Goal: Use online tool/utility: Utilize a website feature to perform a specific function

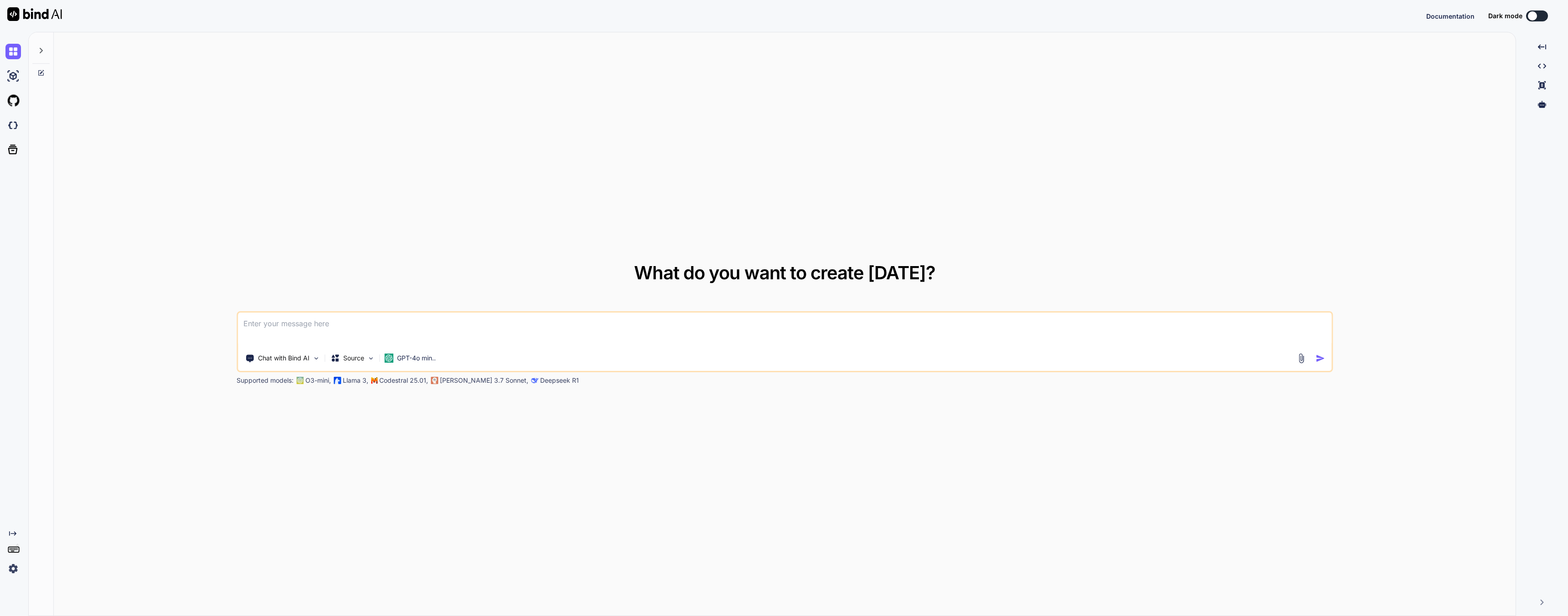
click at [349, 328] on textarea at bounding box center [785, 329] width 1094 height 33
type textarea "x"
click at [1539, 16] on button "Sign in" at bounding box center [1528, 15] width 49 height 18
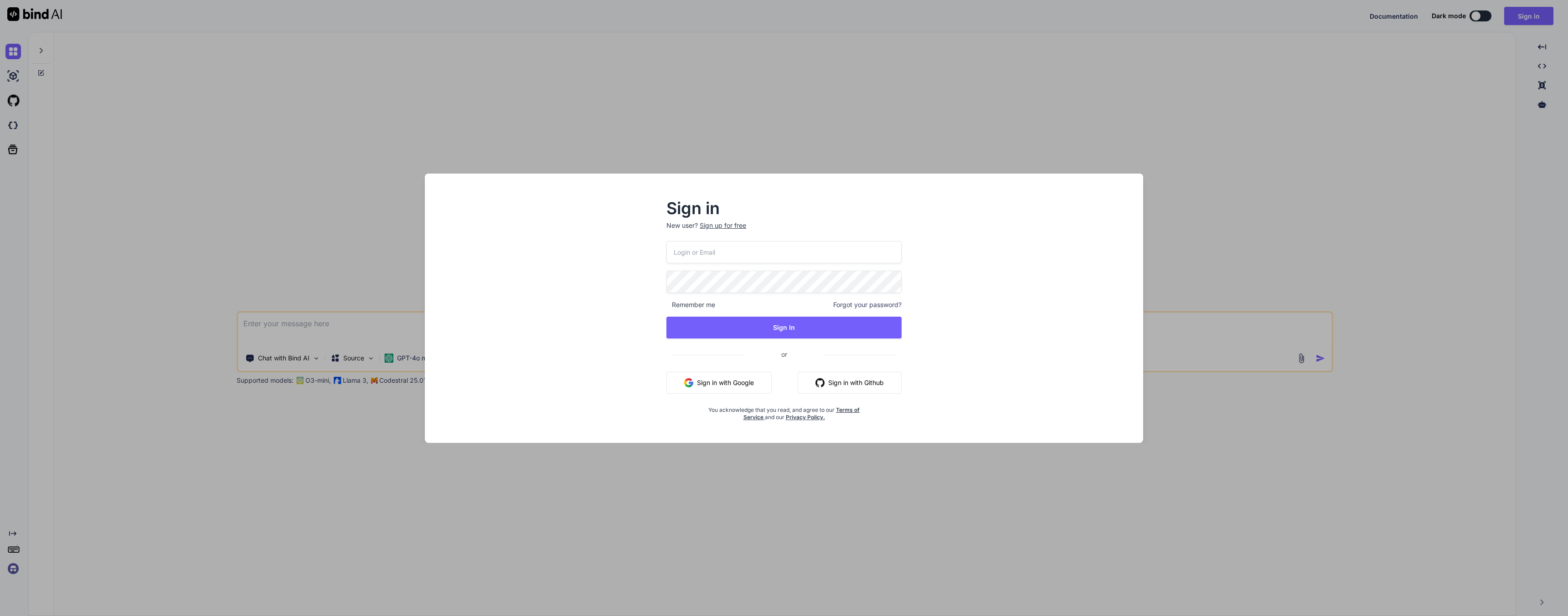
click at [726, 256] on input "email" at bounding box center [784, 252] width 235 height 22
type input "joe@techwisp.ai"
drag, startPoint x: 798, startPoint y: 256, endPoint x: 494, endPoint y: 248, distance: 304.1
click at [494, 248] on div "Sign in New user? Sign up for free joe@techwisp.ai Remember me Forgot your pass…" at bounding box center [784, 316] width 704 height 253
click at [723, 328] on button "Sign In" at bounding box center [784, 328] width 235 height 22
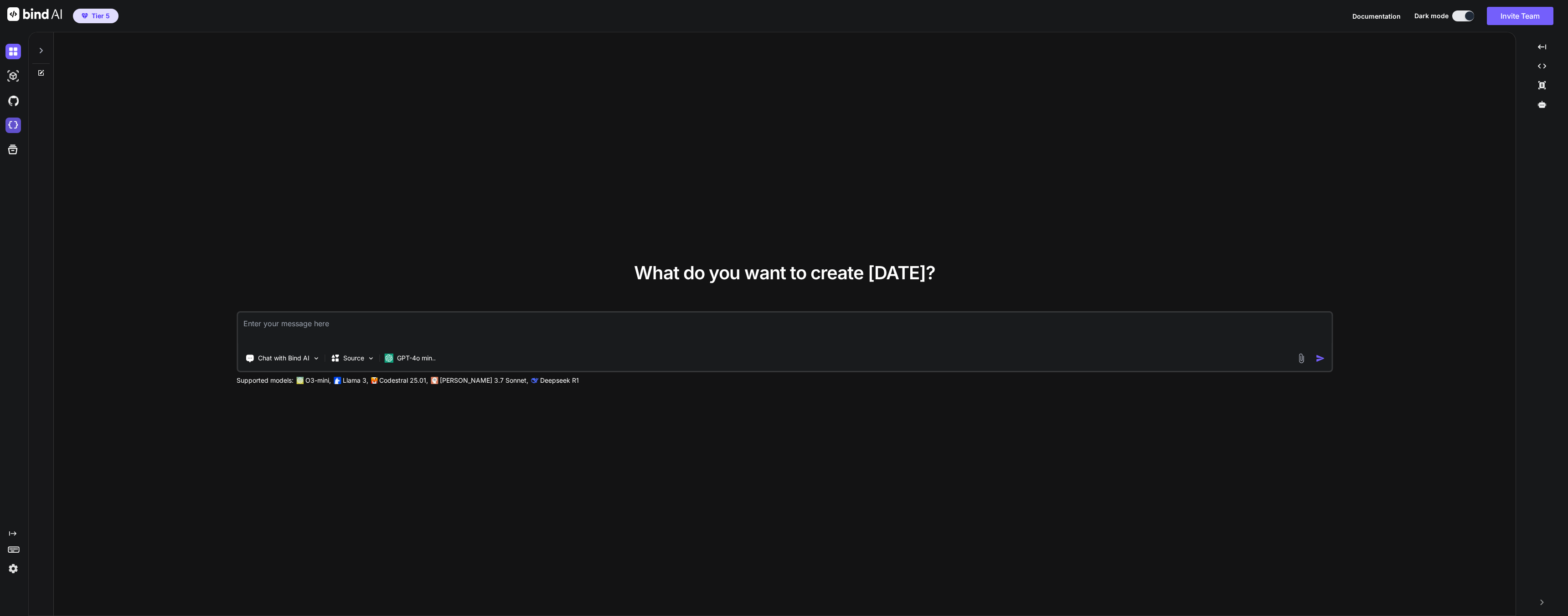
click at [16, 127] on img at bounding box center [13, 125] width 15 height 15
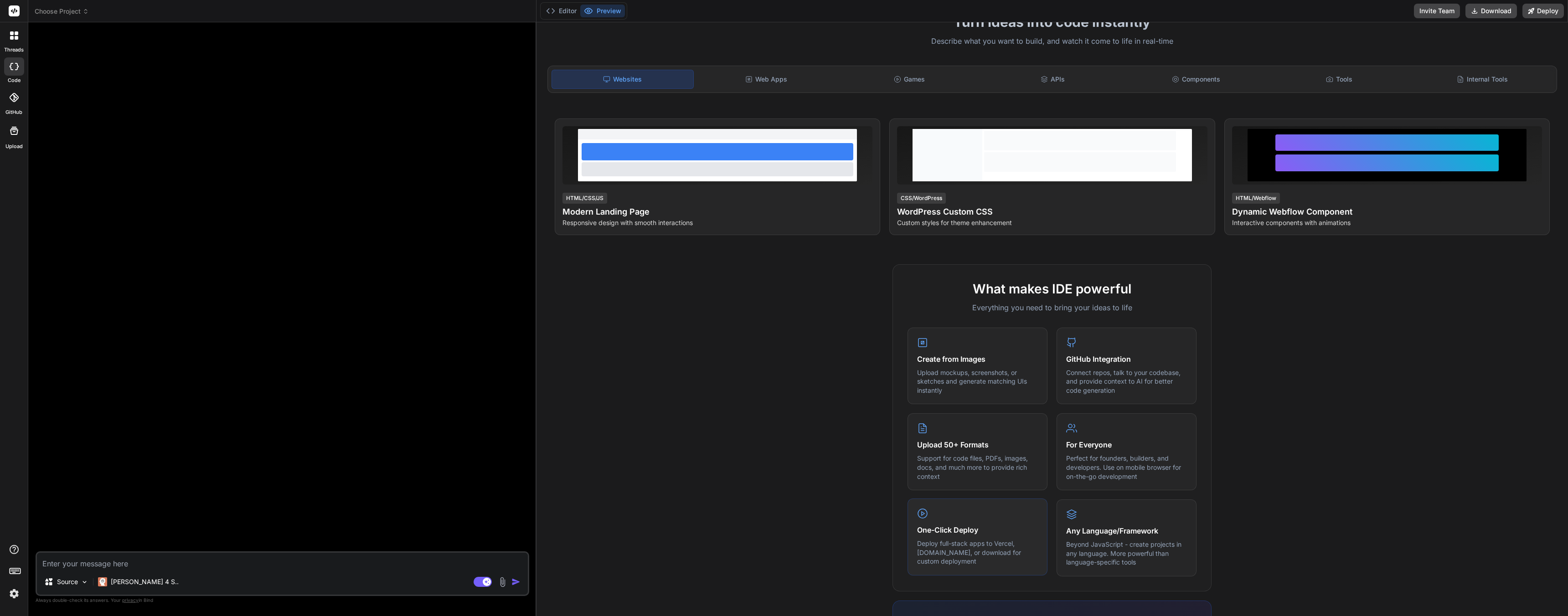
scroll to position [11, 0]
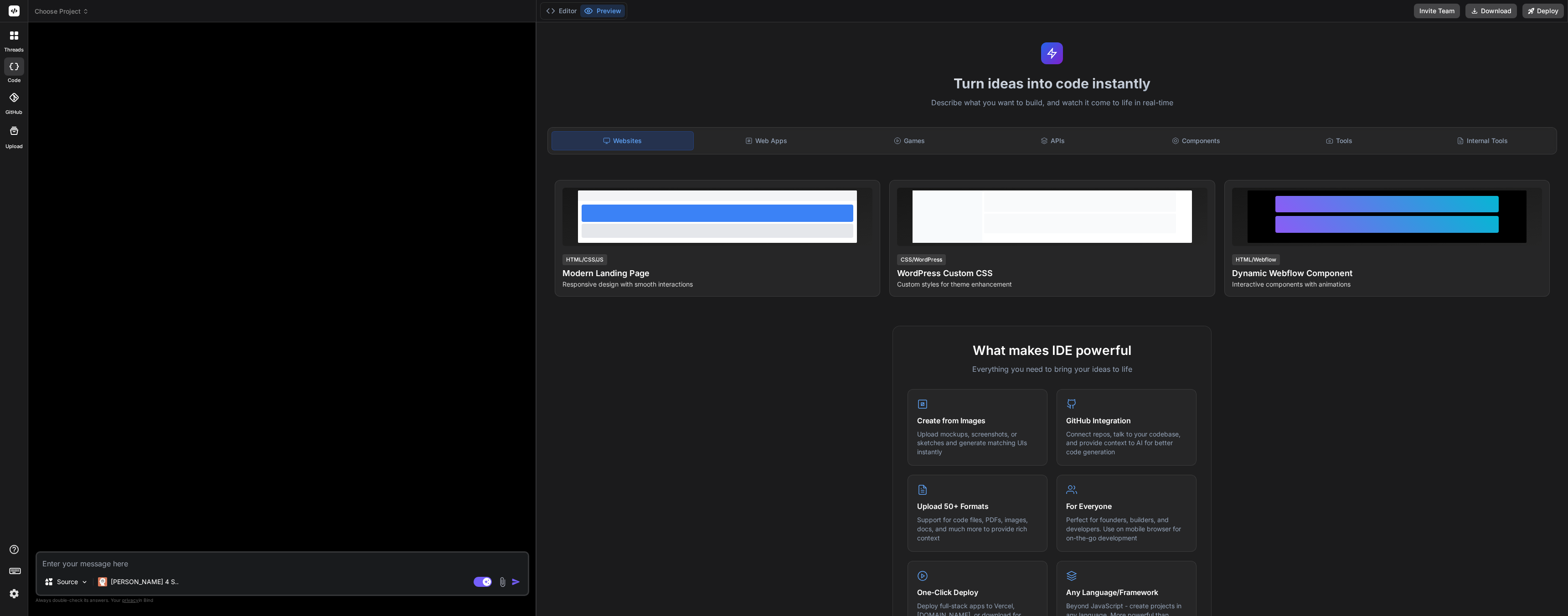
click at [766, 129] on div "Websites Web Apps Games APIs Components Tools Internal Tools" at bounding box center [1052, 141] width 1009 height 27
click at [765, 139] on div "Web Apps" at bounding box center [766, 141] width 141 height 19
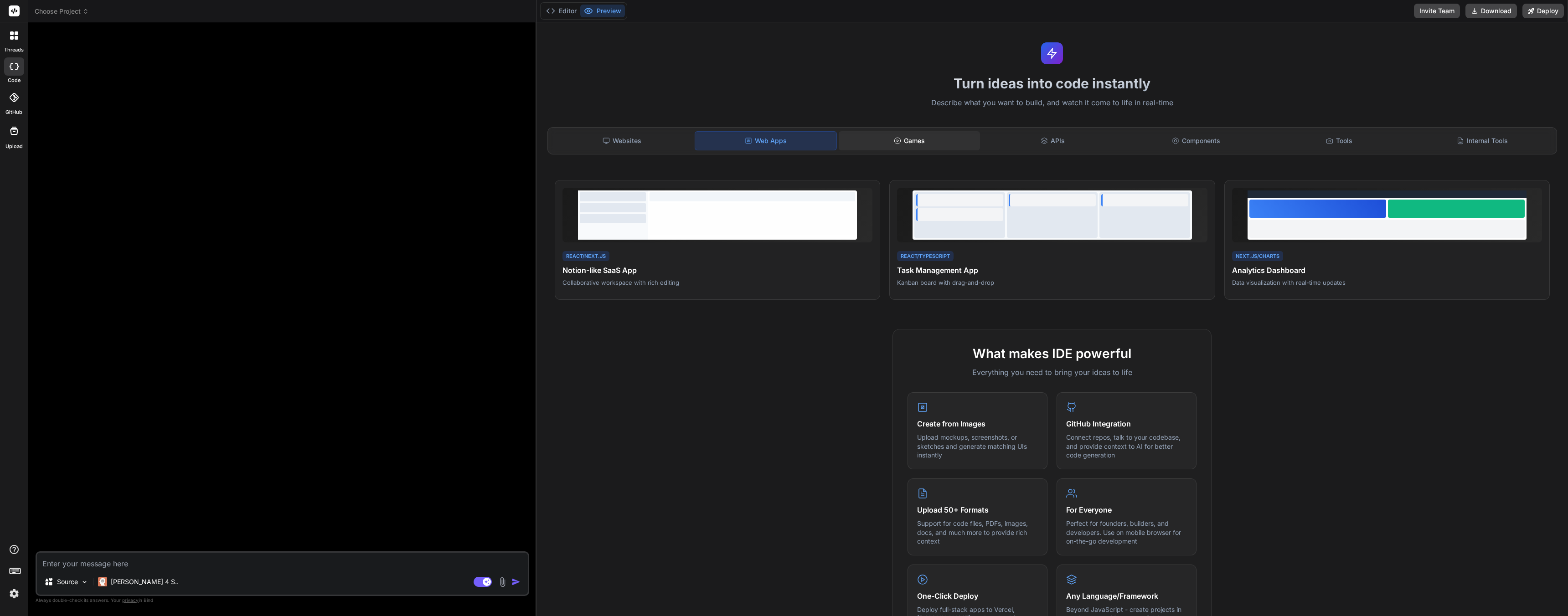
click at [921, 142] on div "Games" at bounding box center [909, 141] width 141 height 19
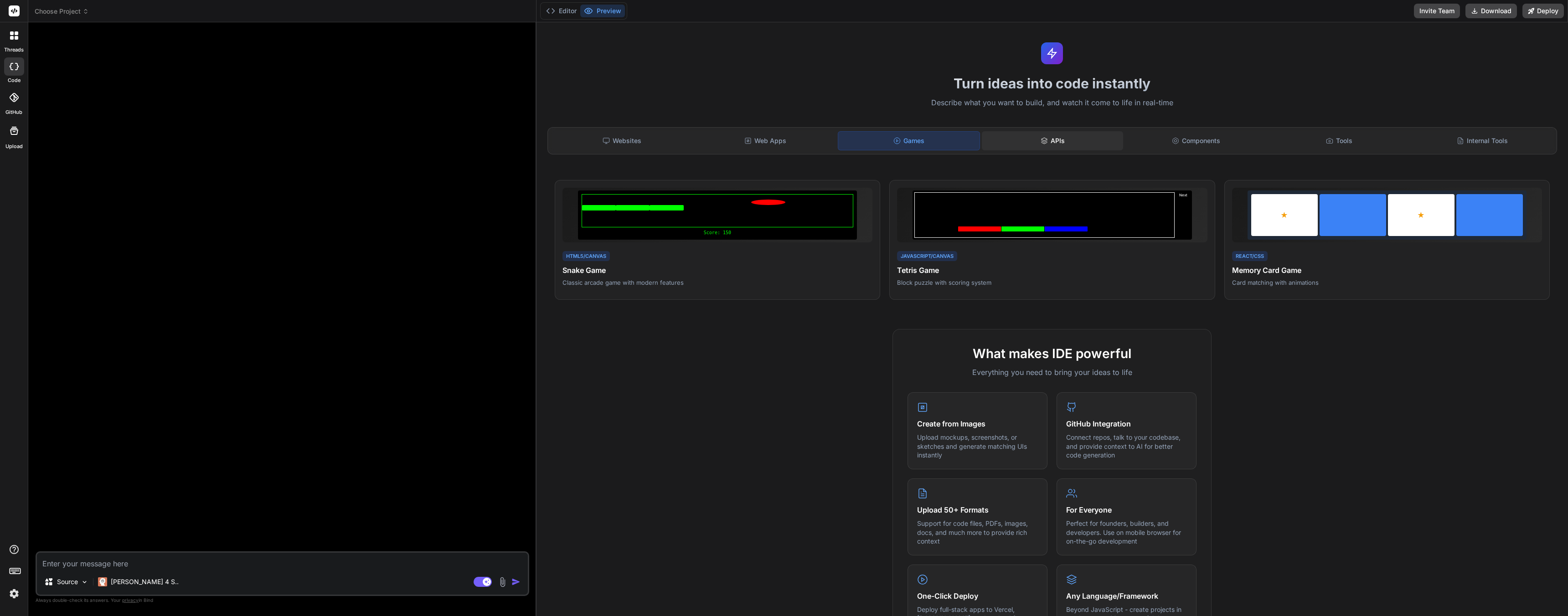
click at [1058, 138] on div "APIs" at bounding box center [1052, 141] width 141 height 19
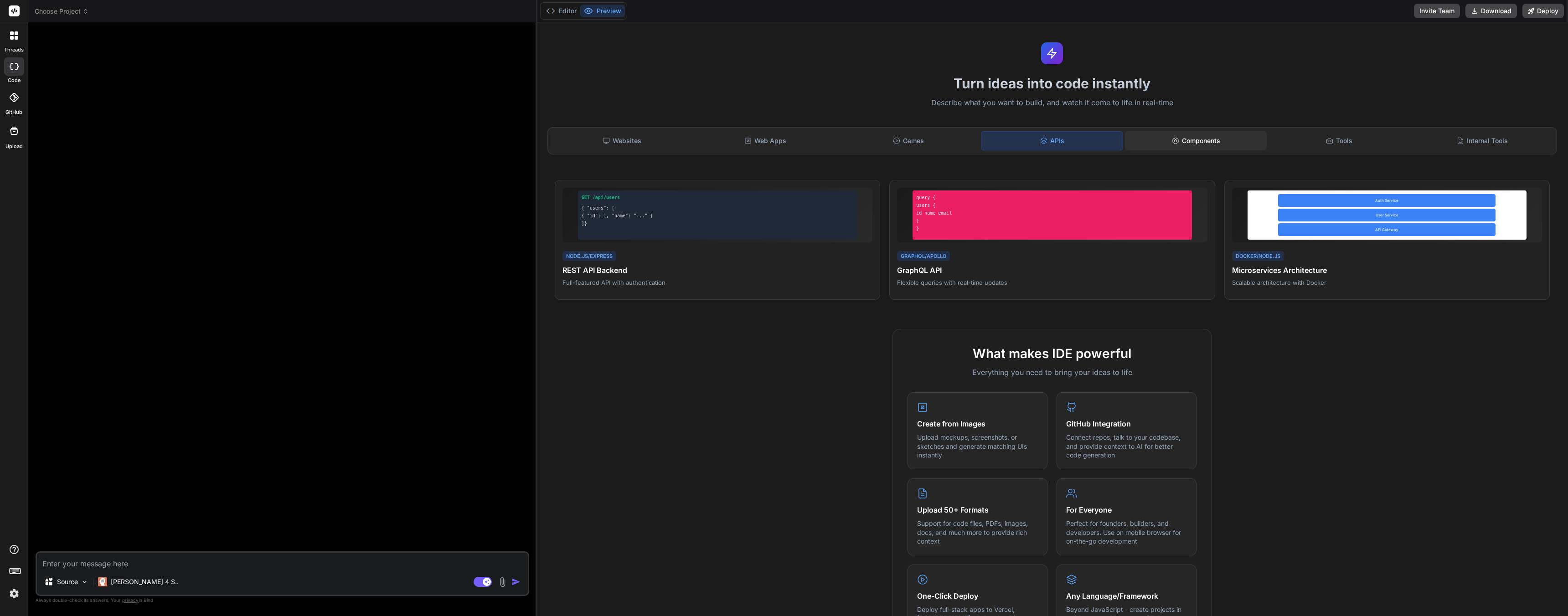
click at [1196, 139] on div "Components" at bounding box center [1195, 141] width 141 height 19
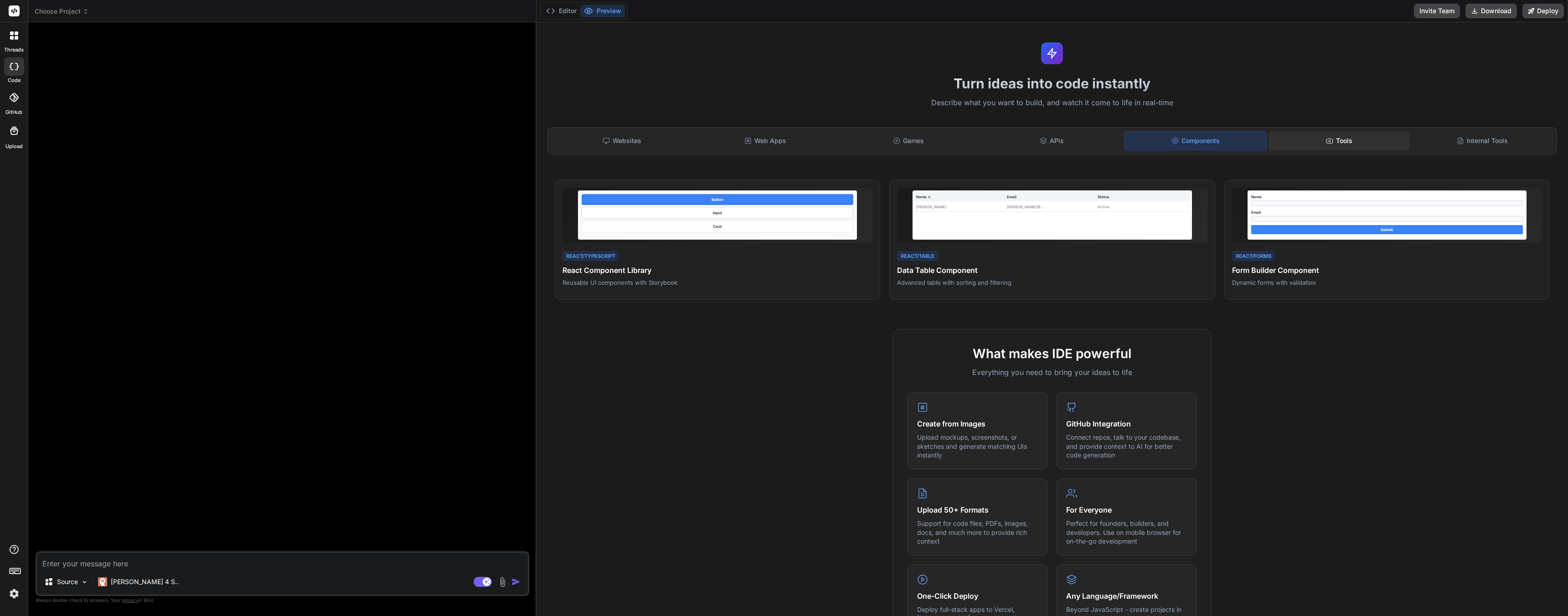
click at [1314, 139] on div "Tools" at bounding box center [1339, 141] width 141 height 19
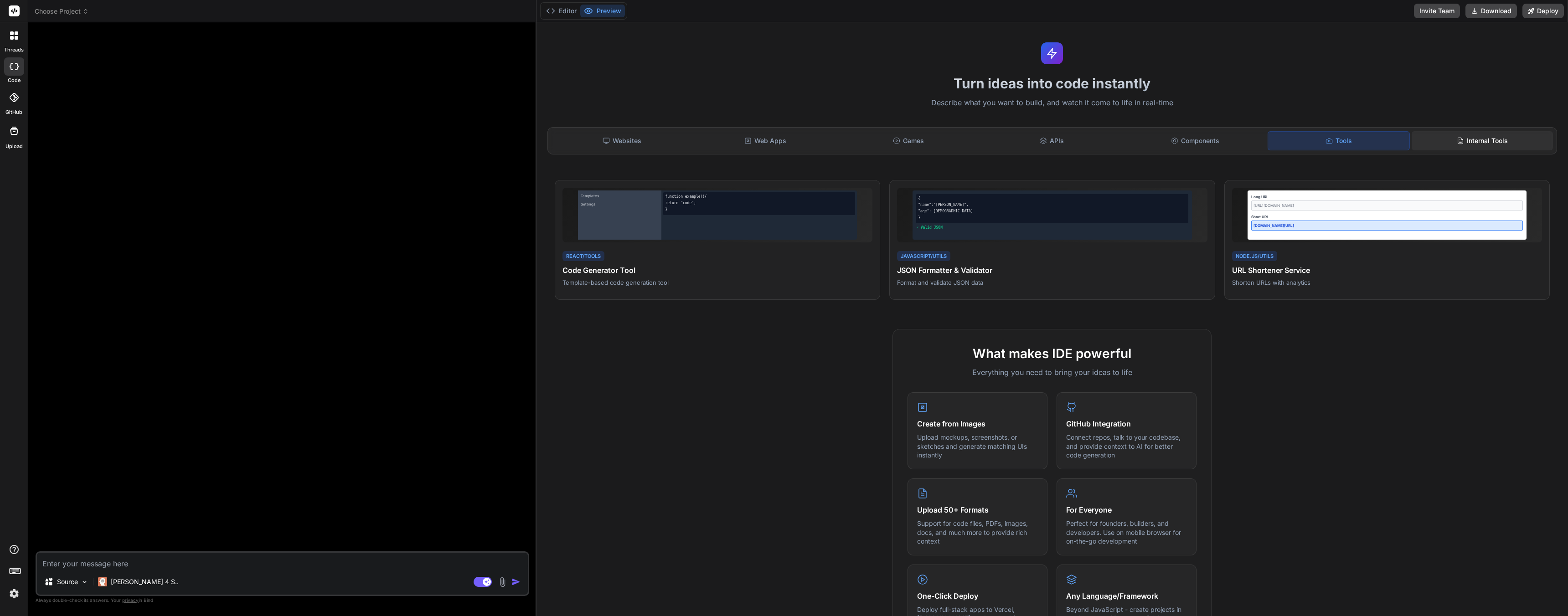
click at [1476, 141] on div "Internal Tools" at bounding box center [1482, 141] width 141 height 19
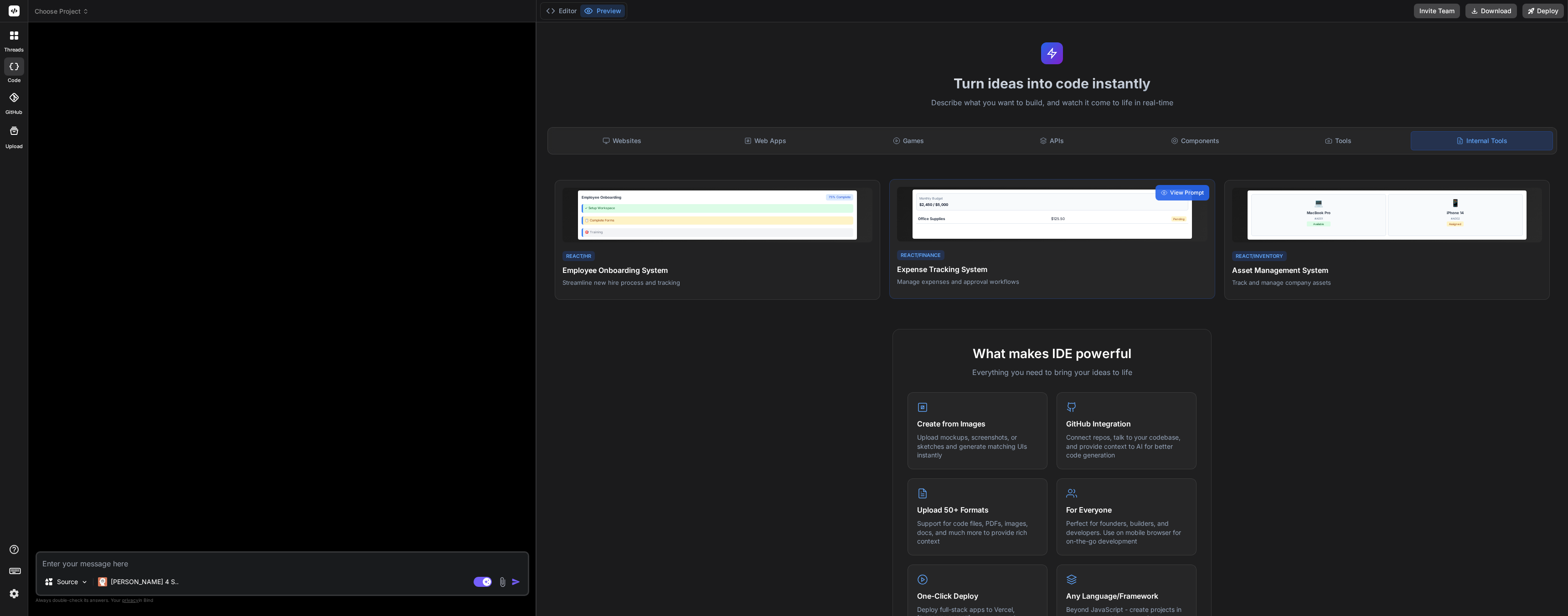
click at [1139, 215] on div "Office Supplies $125.50 Pending" at bounding box center [1052, 219] width 272 height 9
click at [1177, 192] on span "View Prompt" at bounding box center [1187, 193] width 33 height 8
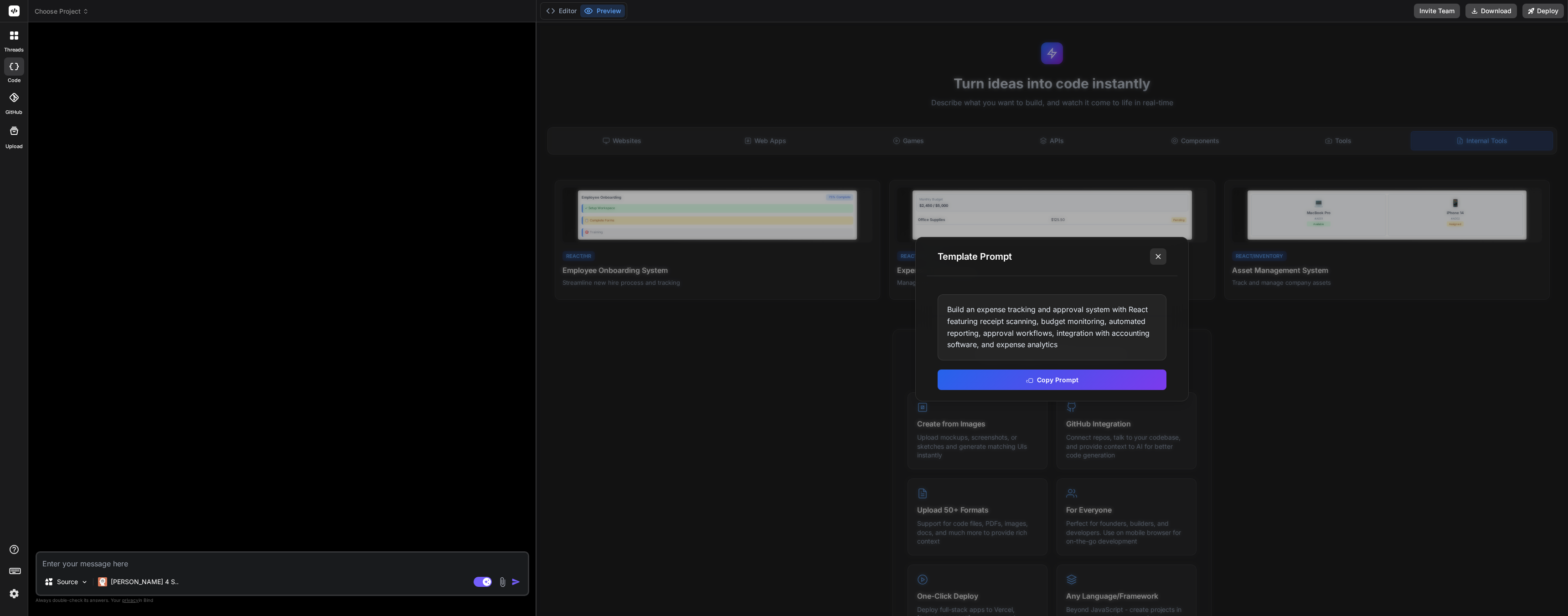
click at [1160, 256] on icon at bounding box center [1158, 256] width 9 height 9
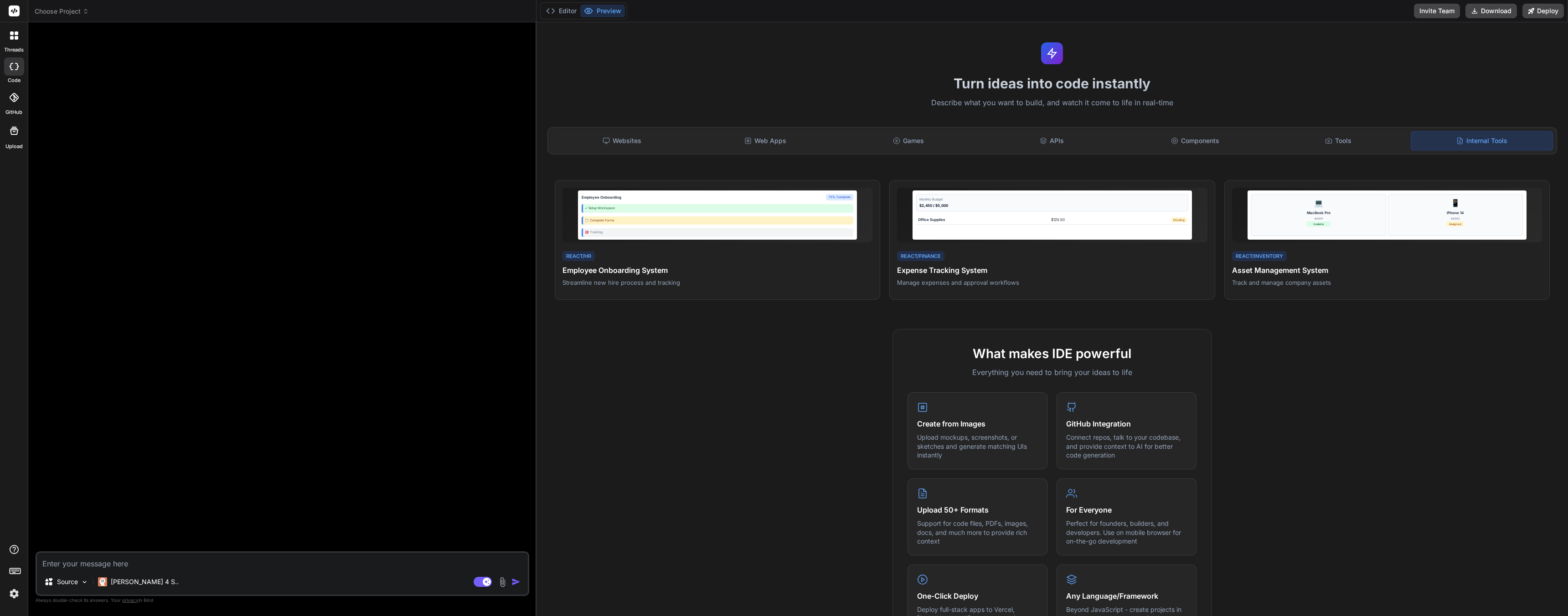
click at [51, 565] on textarea at bounding box center [282, 561] width 491 height 16
click at [1102, 537] on p "Perfect for founders, builders, and developers. Use on mobile browser for on-th…" at bounding box center [1126, 531] width 121 height 27
click at [141, 583] on p "[PERSON_NAME] 4 S.." at bounding box center [145, 582] width 68 height 9
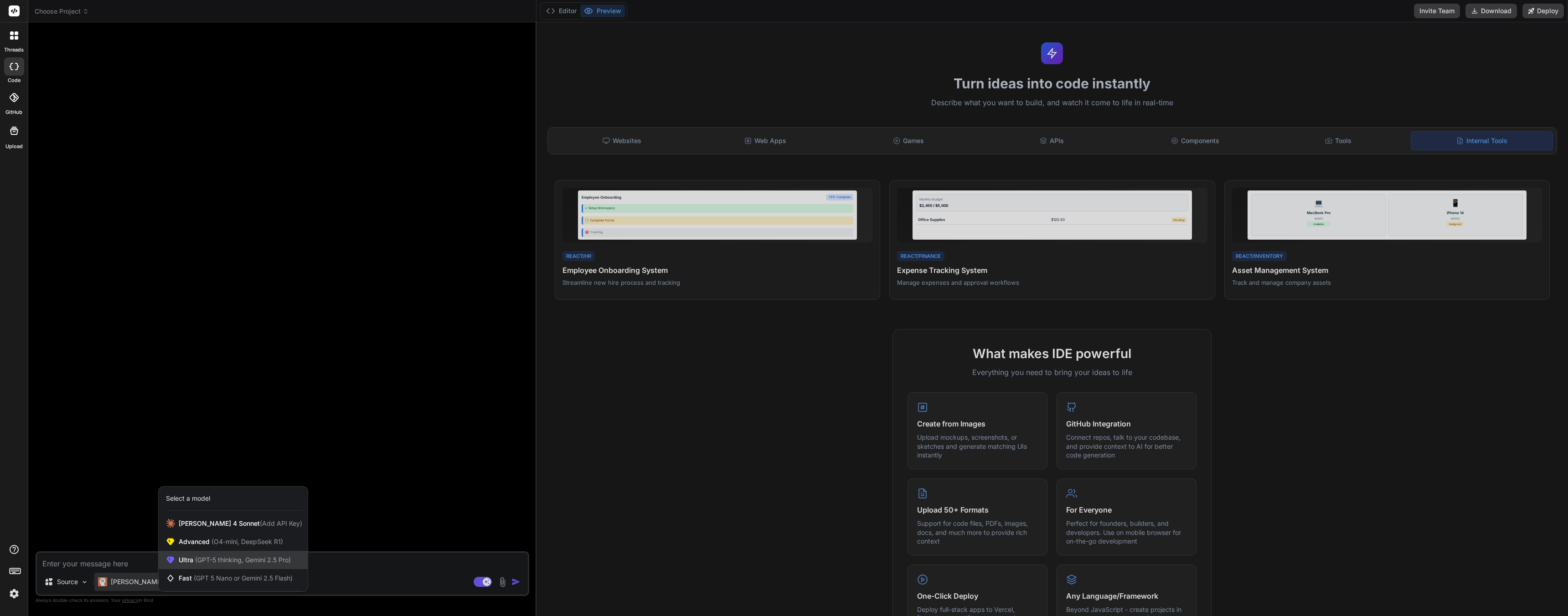
click at [193, 562] on span "(GPT-5 thinking, Gemini 2.5 Pro)" at bounding box center [242, 560] width 98 height 8
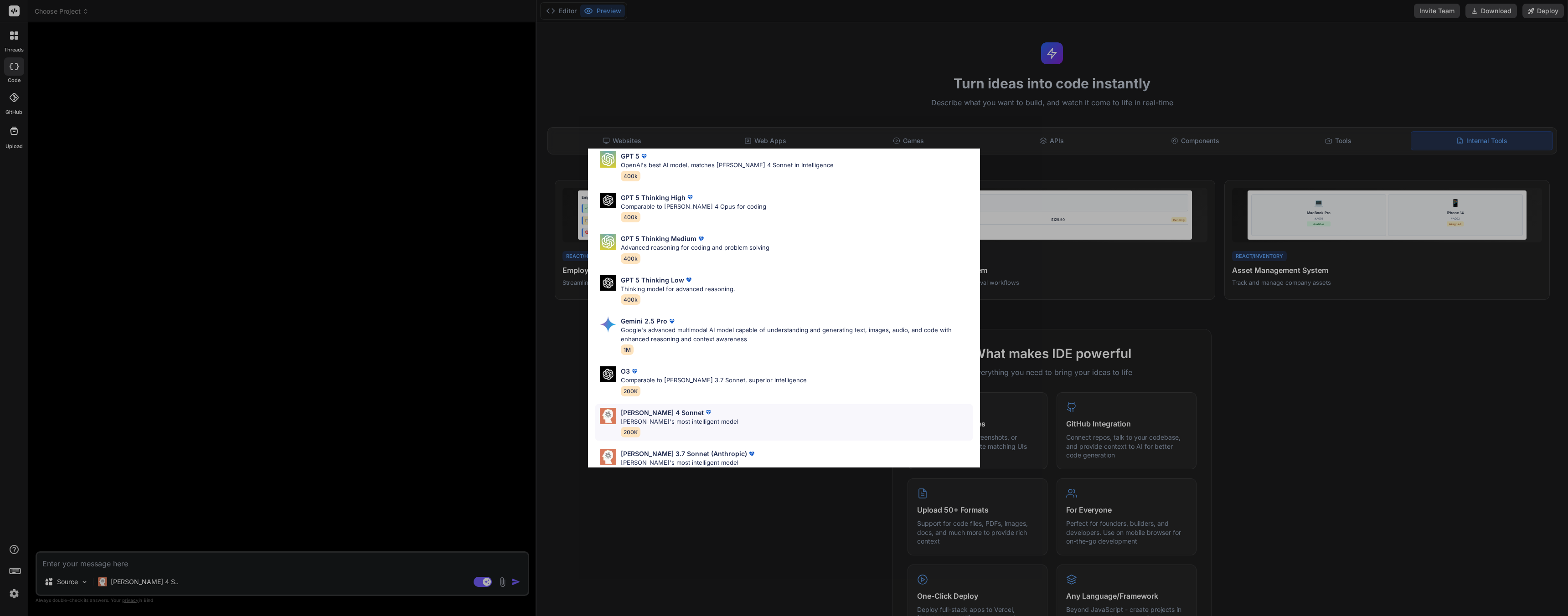
scroll to position [56, 0]
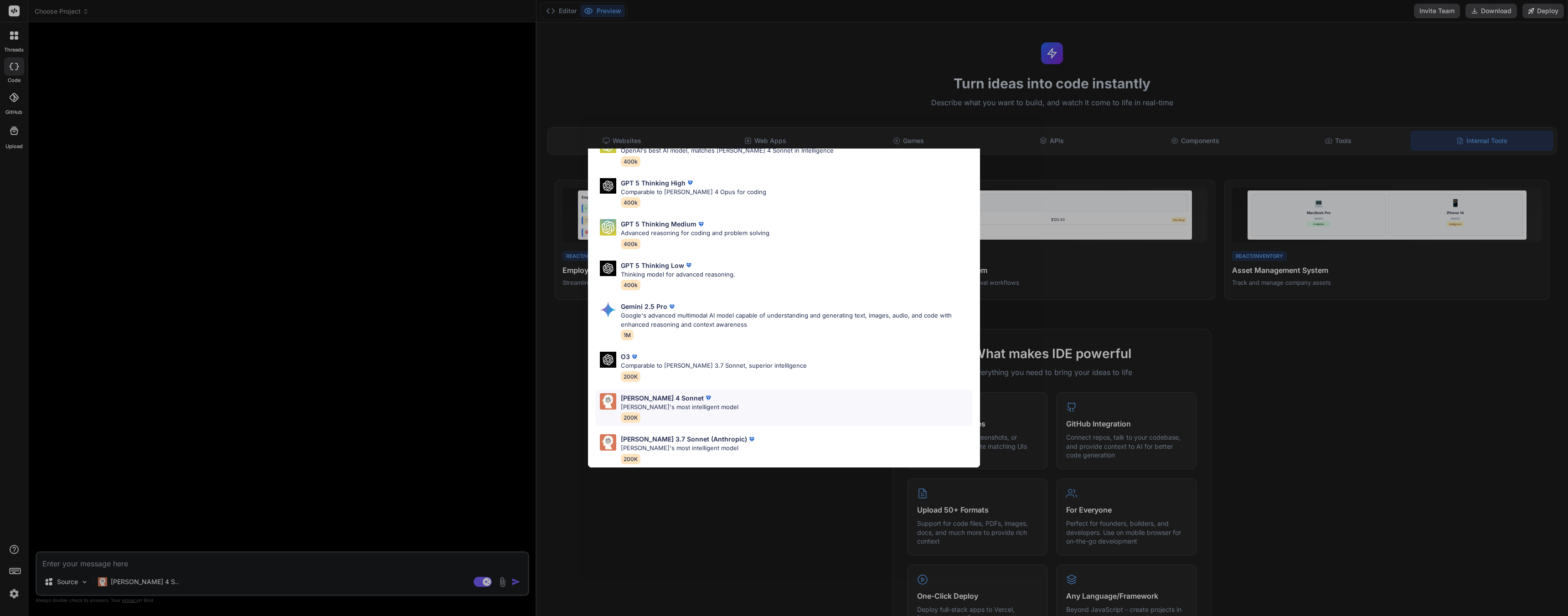
click at [694, 403] on p "[PERSON_NAME]'s most intelligent model" at bounding box center [679, 407] width 118 height 9
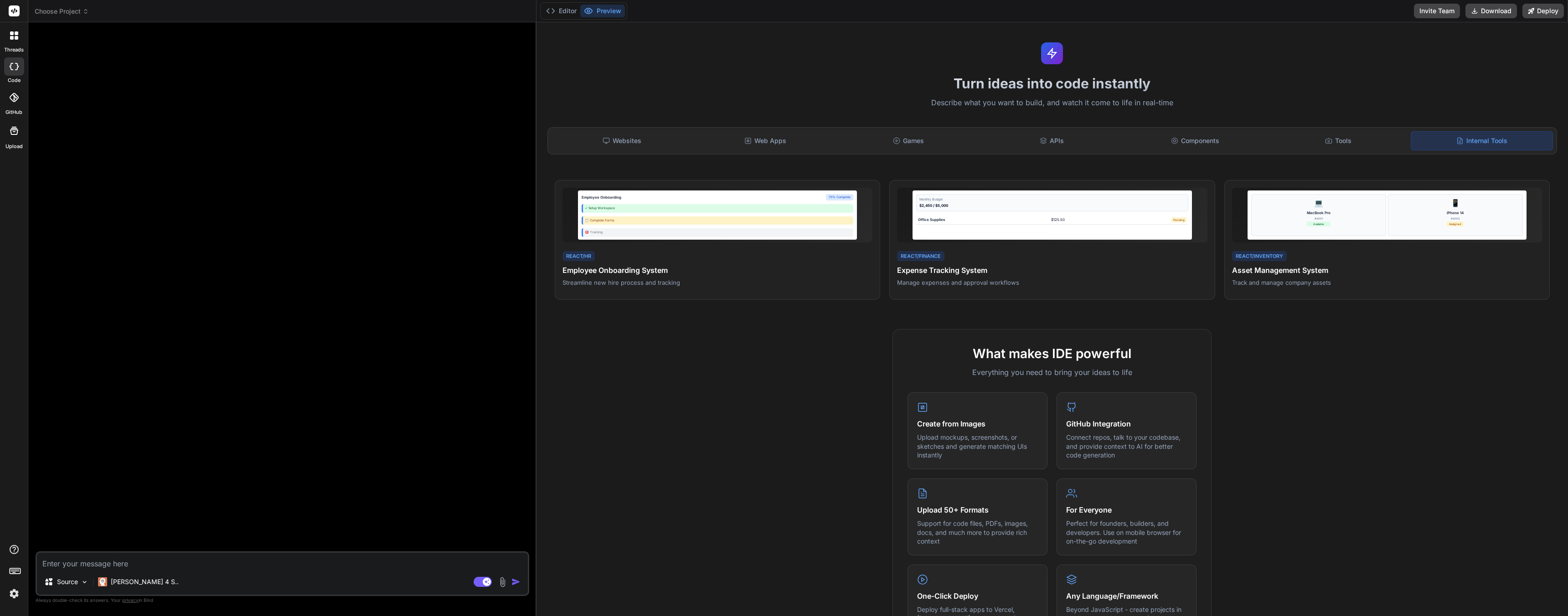
click at [158, 565] on textarea at bounding box center [282, 561] width 491 height 16
click at [766, 511] on div "What makes IDE powerful Everything you need to bring your ideas to life Create …" at bounding box center [1052, 592] width 1021 height 527
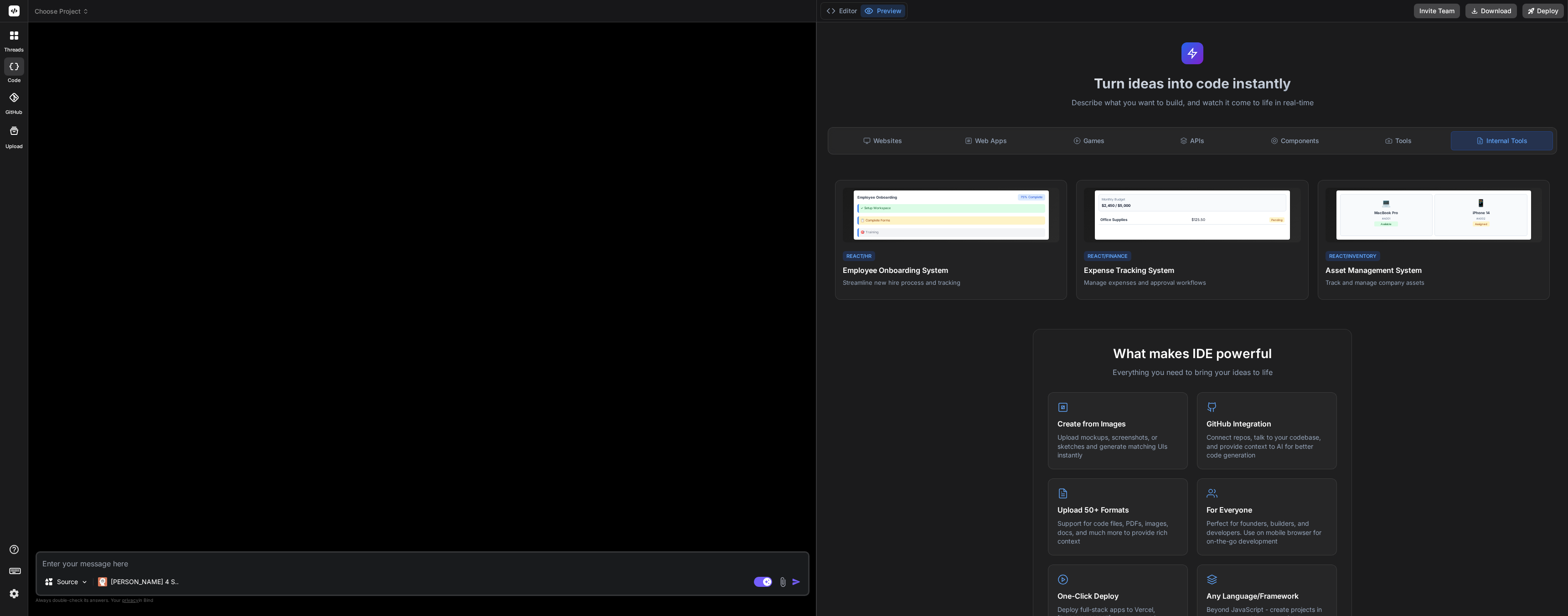
drag, startPoint x: 534, startPoint y: 373, endPoint x: 721, endPoint y: 381, distance: 187.2
click at [800, 385] on div "Bind AI Web Search Created with Pixso. Code Generator Source [PERSON_NAME] 4 S.…" at bounding box center [422, 319] width 788 height 594
click at [645, 374] on div at bounding box center [422, 290] width 769 height 522
click at [272, 562] on textarea at bounding box center [421, 561] width 768 height 16
click at [305, 557] on textarea at bounding box center [421, 561] width 768 height 16
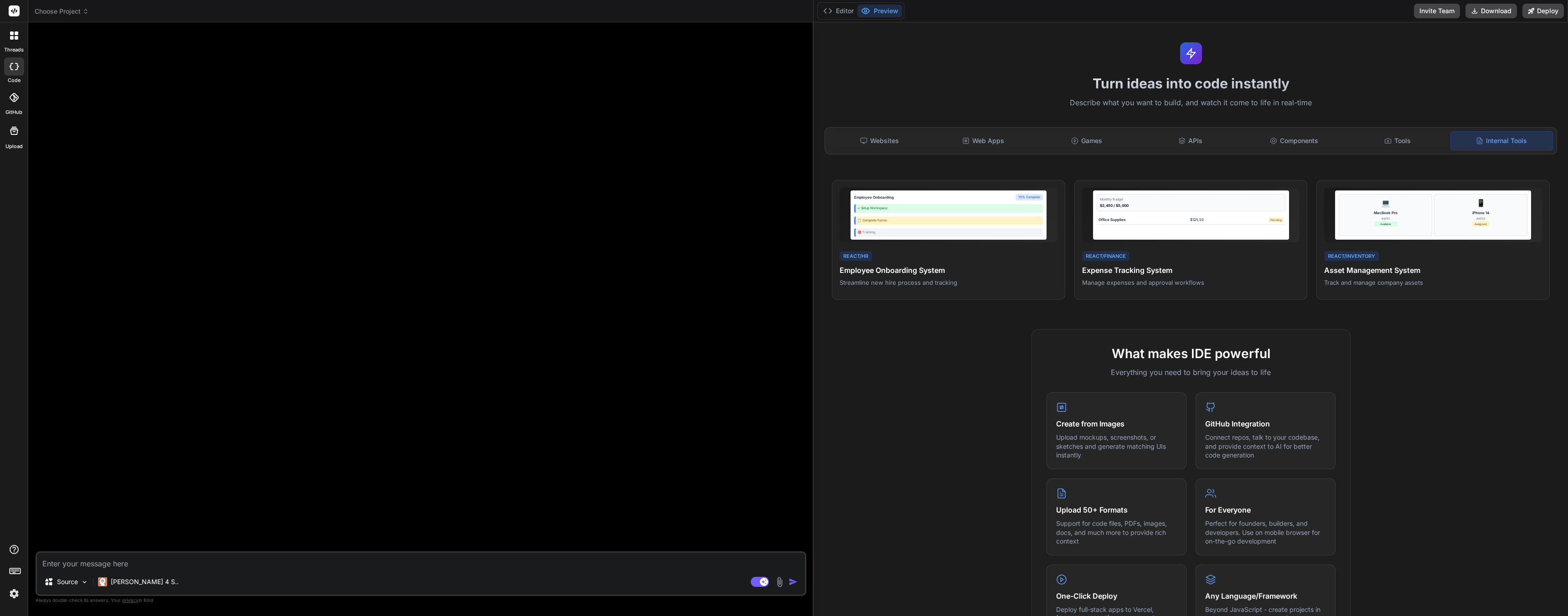
type textarea "x"
type textarea "C"
type textarea "x"
type textarea "Cr"
type textarea "x"
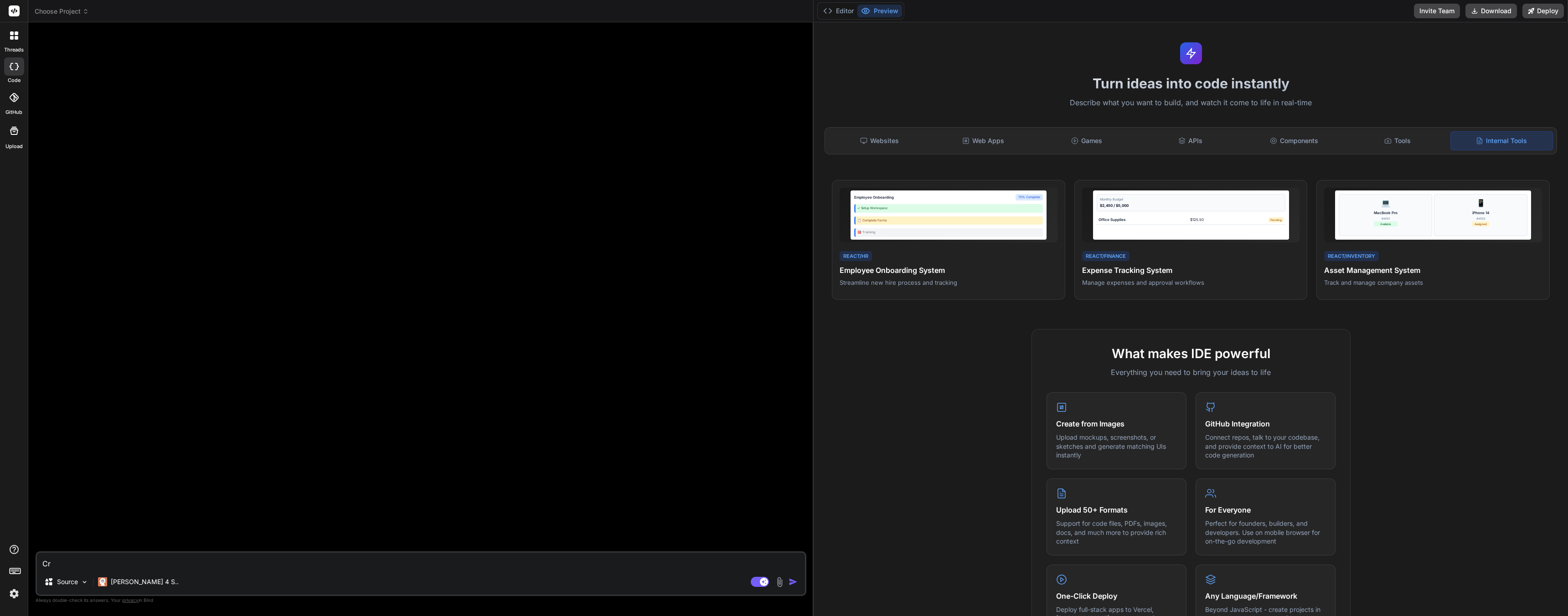
type textarea "Cre"
type textarea "x"
type textarea "Crea"
type textarea "x"
type textarea "Creat"
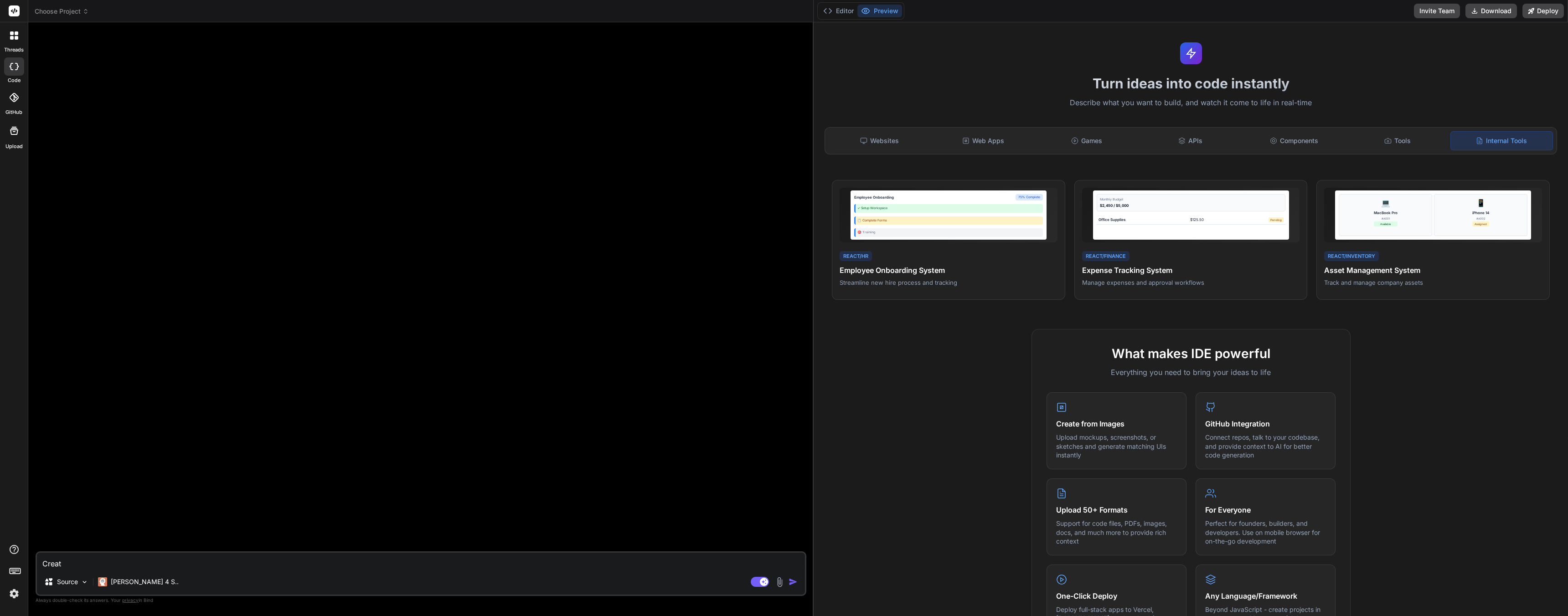
type textarea "x"
type textarea "Create"
type textarea "x"
type textarea "Create"
type textarea "x"
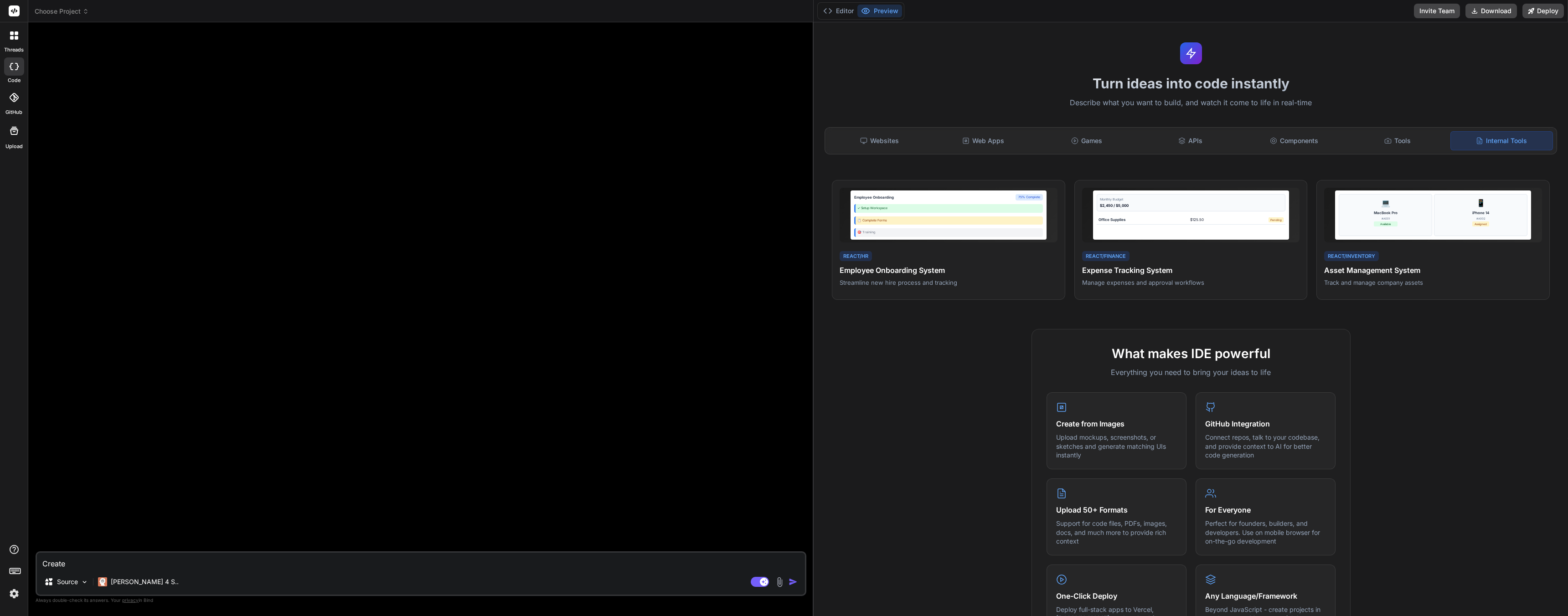
type textarea "Create a"
type textarea "x"
type textarea "Create a"
type textarea "x"
type textarea "Create a p"
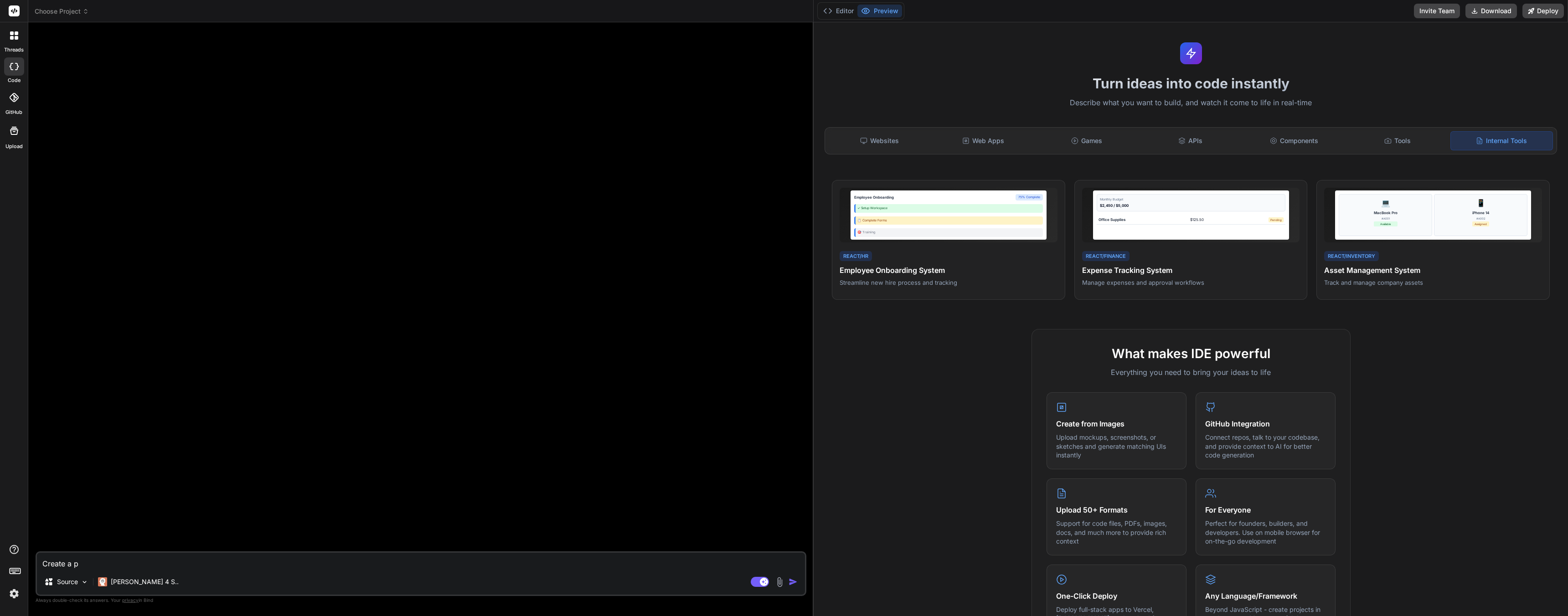
type textarea "x"
type textarea "Create a po"
type textarea "x"
type textarea "Create a pow"
type textarea "x"
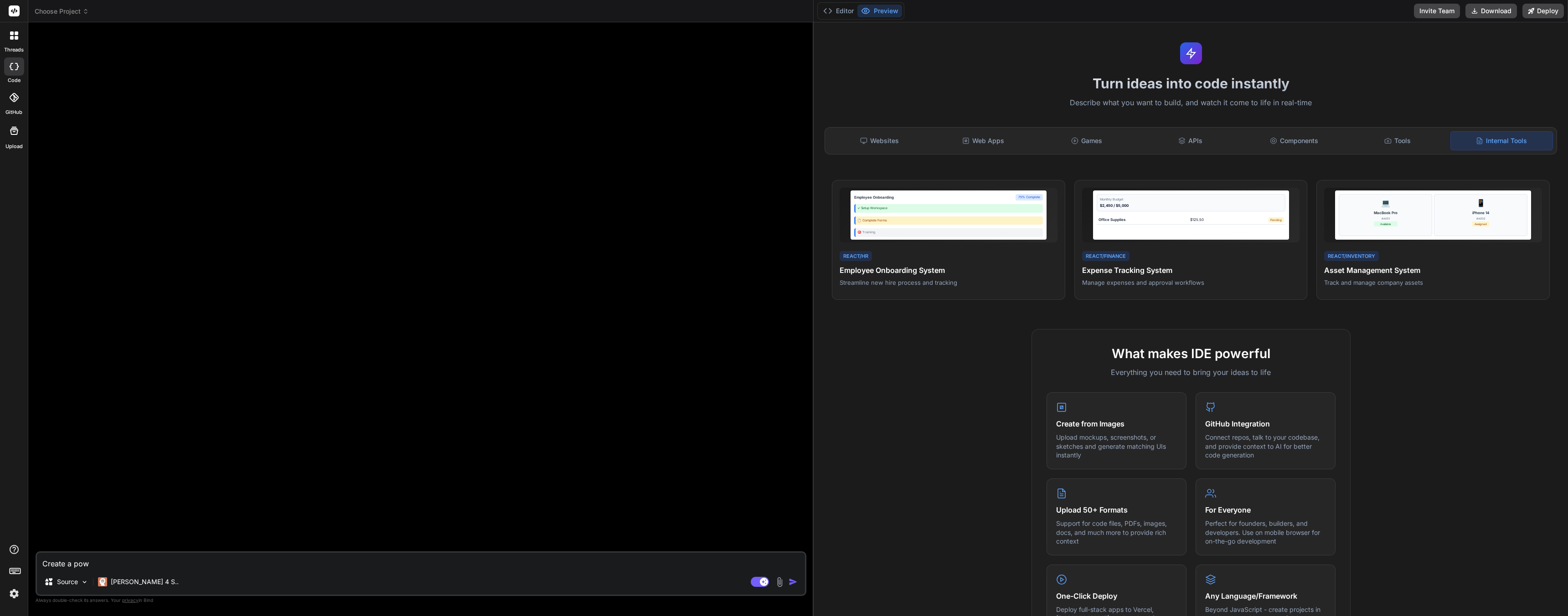
type textarea "Create a [PERSON_NAME]"
type textarea "x"
type textarea "Create a power"
type textarea "x"
type textarea "Create a powers"
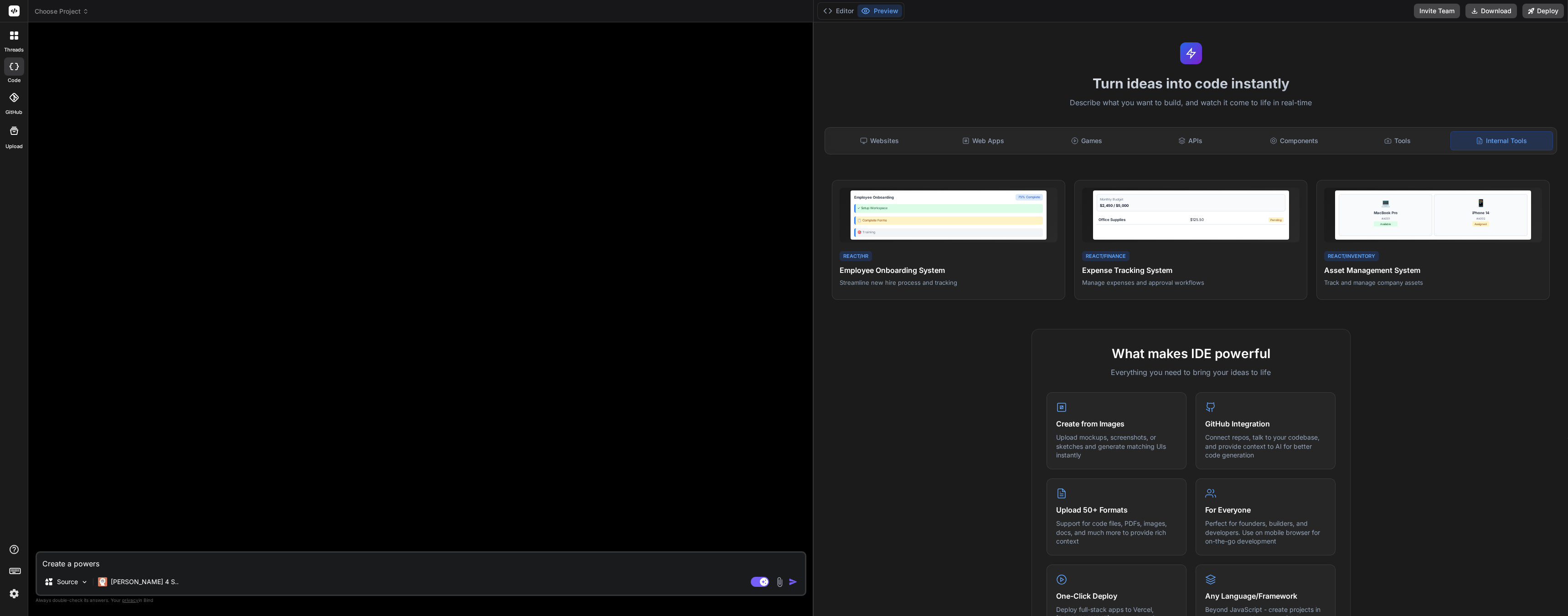
type textarea "x"
type textarea "Create a powersh"
type textarea "x"
type textarea "Create a powershe"
type textarea "x"
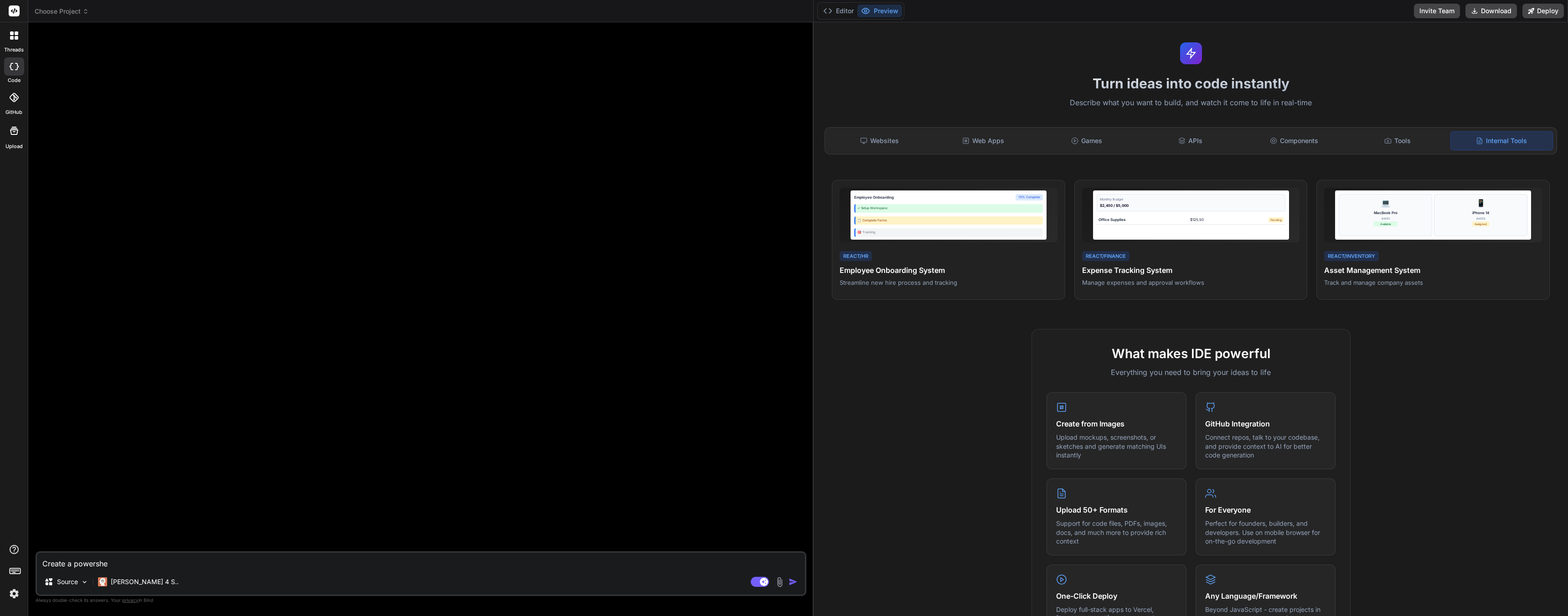
type textarea "Create a powershel"
type textarea "x"
type textarea "Create a powershell"
type textarea "x"
type textarea "Create a powershell"
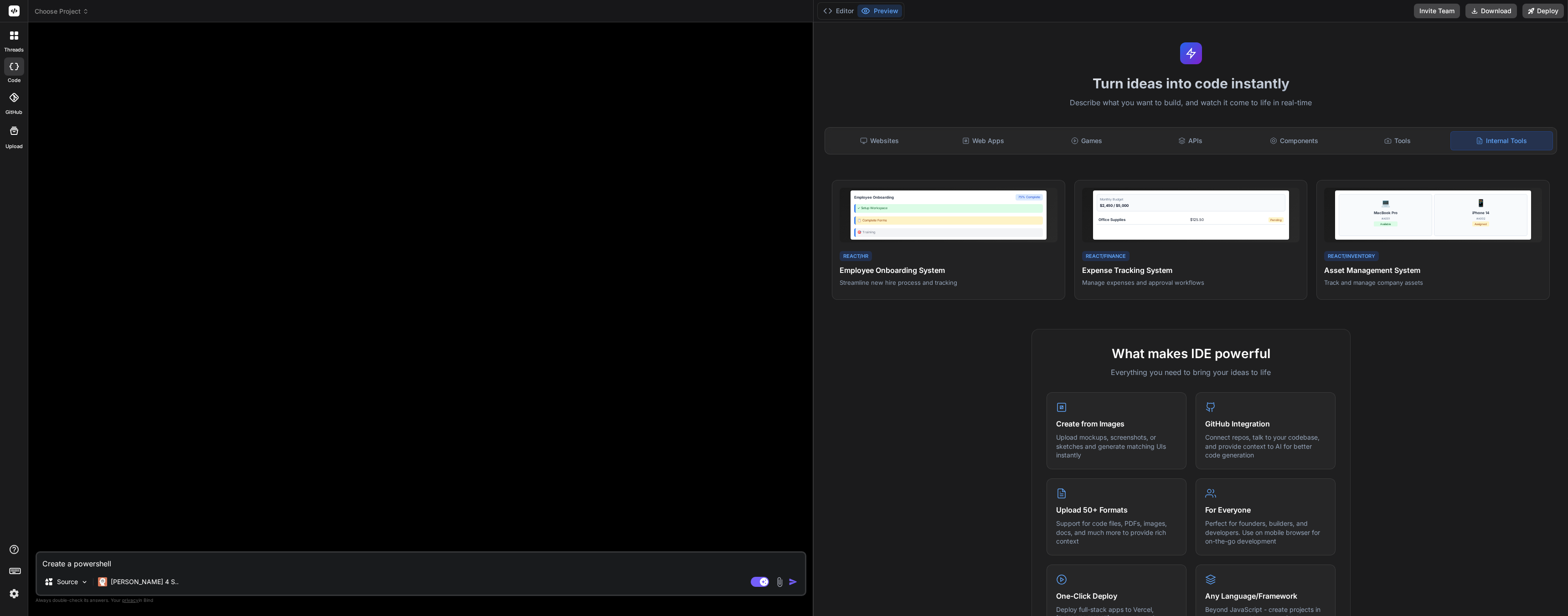
type textarea "x"
type textarea "Create a powershell s"
type textarea "x"
type textarea "Create a powershell sc"
type textarea "x"
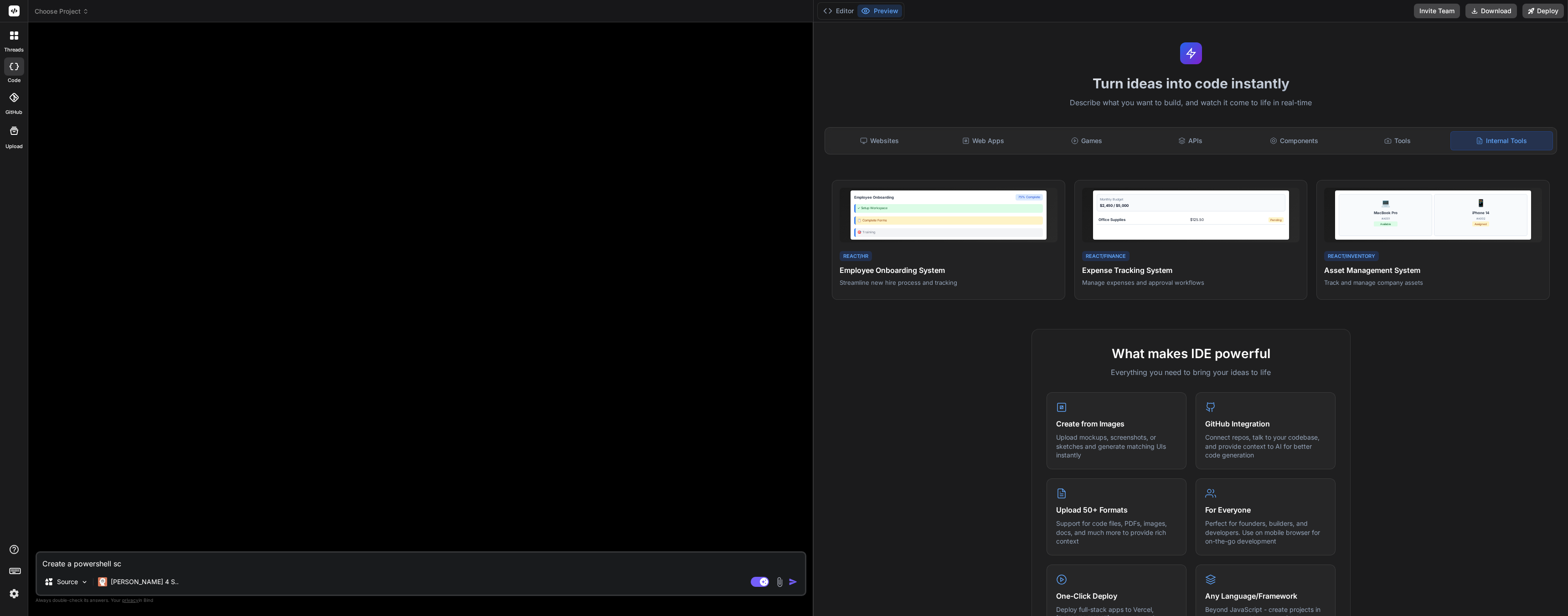
type textarea "Create a powershell scr"
type textarea "x"
type textarea "Create a powershell scri"
type textarea "x"
type textarea "Create a powershell scrip"
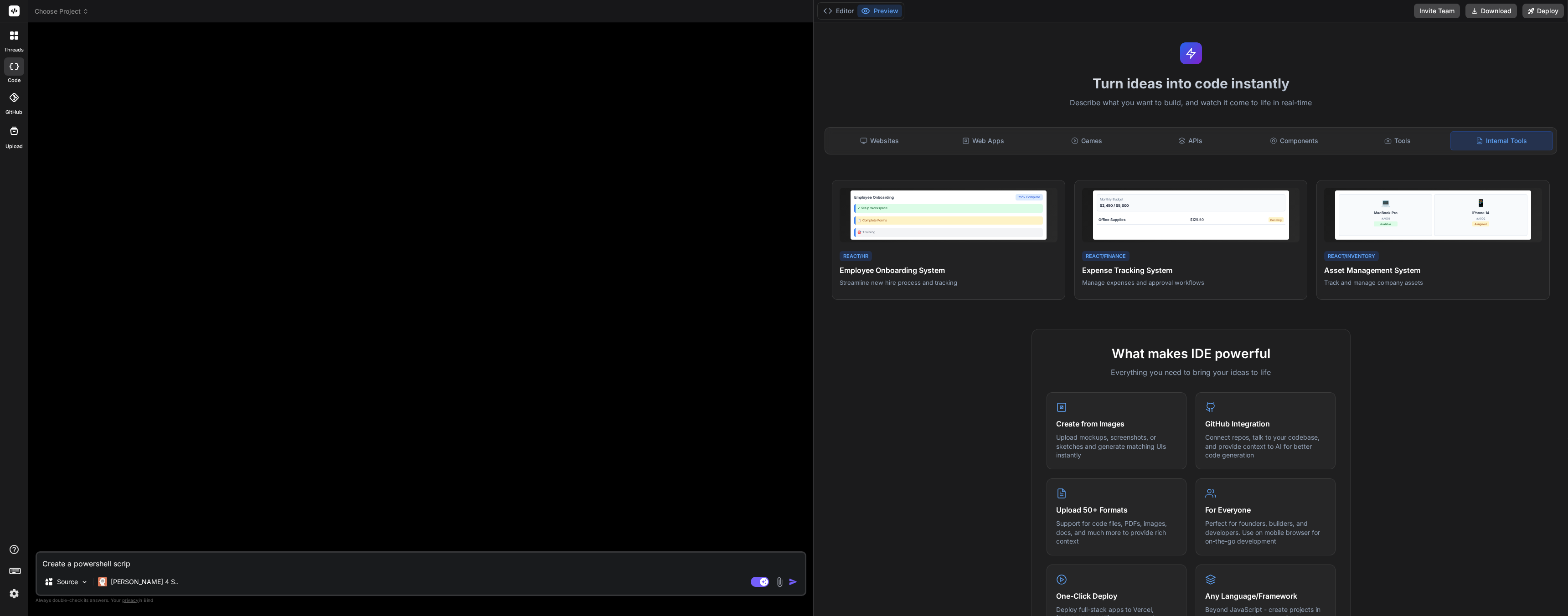
type textarea "x"
type textarea "Create a powershell script"
type textarea "x"
type textarea "Create a powershell script"
type textarea "x"
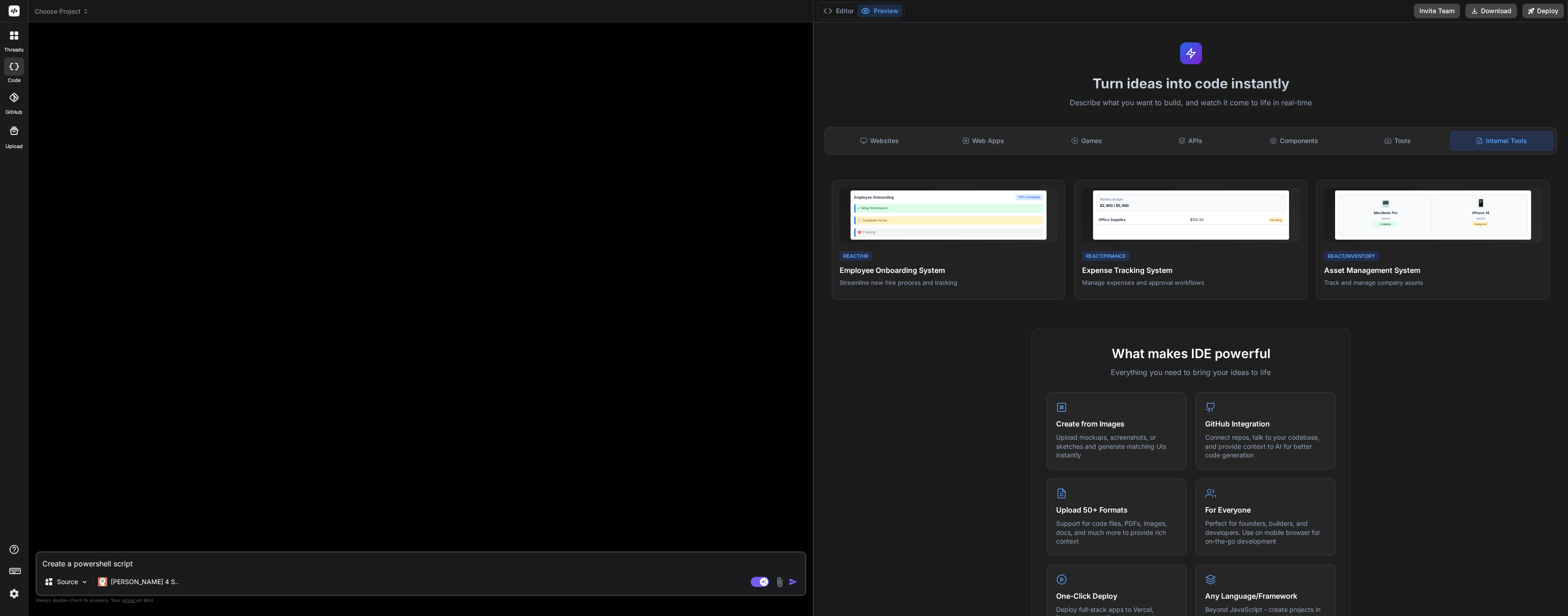
type textarea "Create a powershell script t"
type textarea "x"
type textarea "Create a powershell script th"
type textarea "x"
type textarea "Create a powershell script tha"
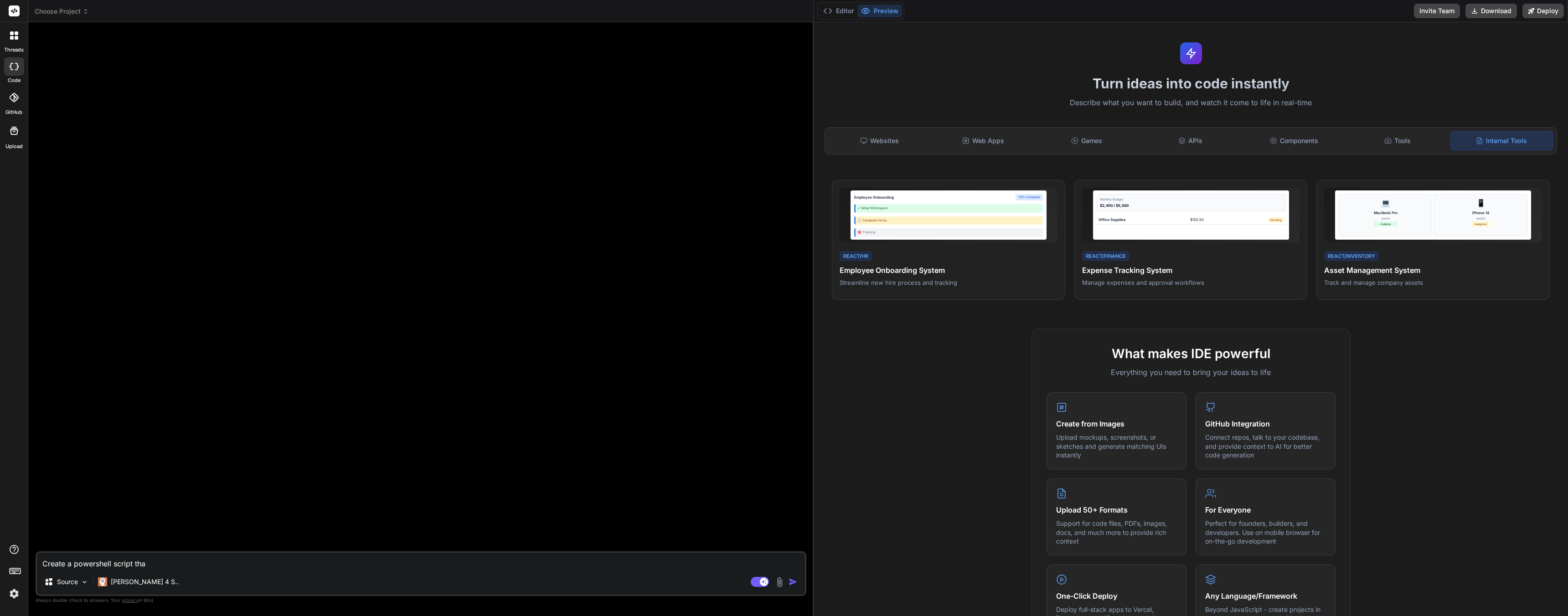
type textarea "x"
type textarea "Create a powershell script that"
type textarea "x"
type textarea "Create a powershell script that"
drag, startPoint x: 172, startPoint y: 562, endPoint x: 43, endPoint y: 541, distance: 130.7
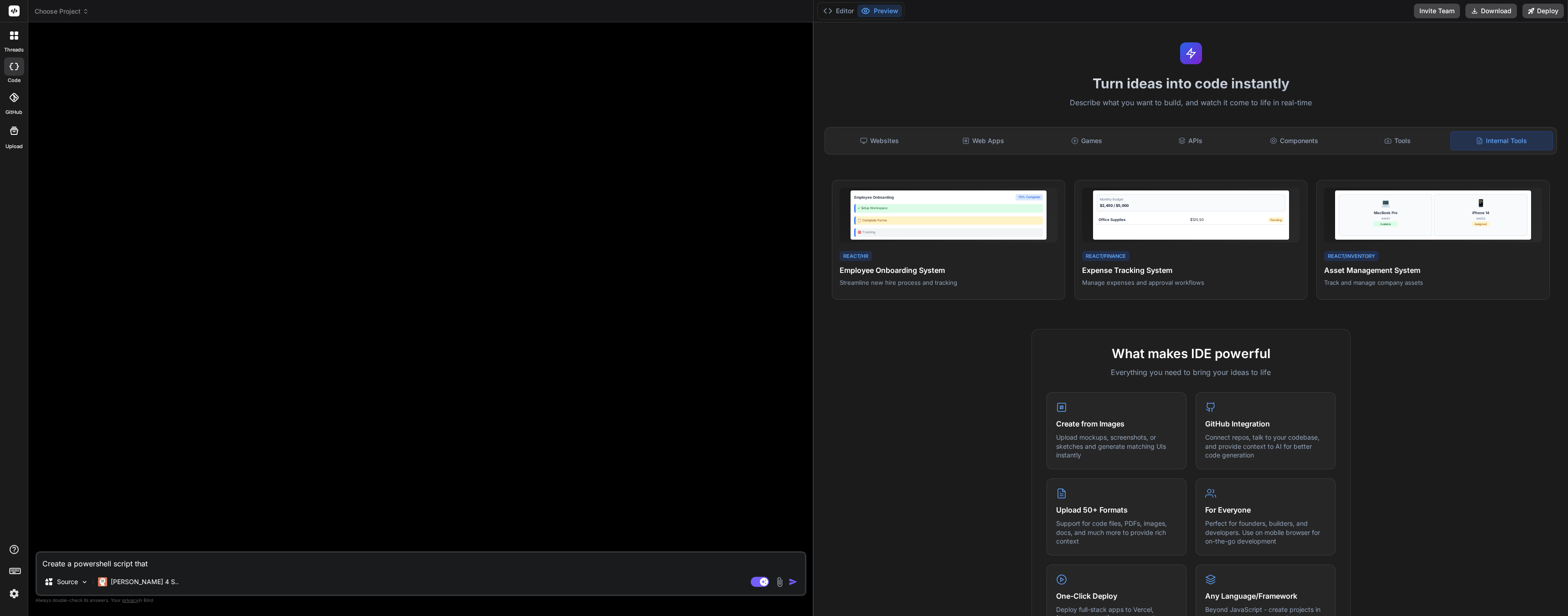
click at [2, 540] on div "threads code GitHub Upload Choose Project Created with Pixso. Bind AI Web Searc…" at bounding box center [784, 308] width 1568 height 616
click at [184, 558] on textarea "Create a powershell script that" at bounding box center [421, 561] width 768 height 16
click at [184, 567] on textarea "Create a powershell script that" at bounding box center [421, 561] width 768 height 16
type textarea "x"
type textarea "Create a powershell script that w"
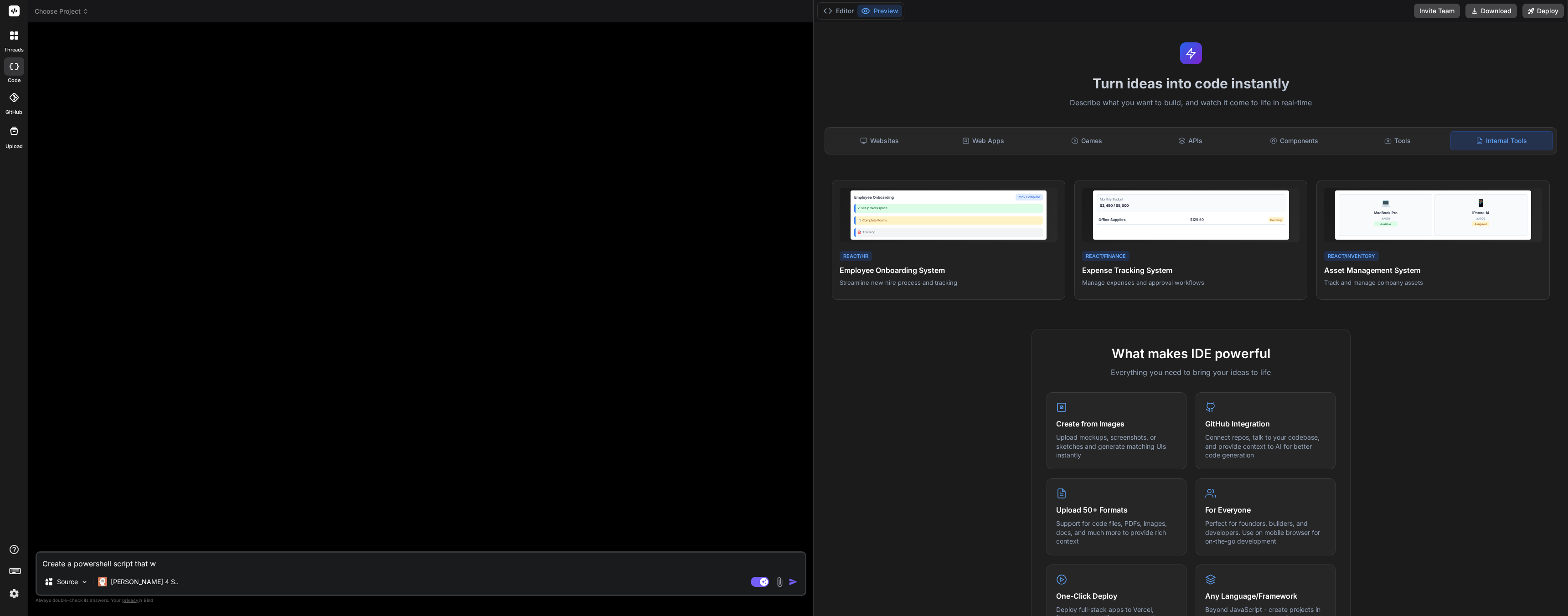
type textarea "x"
type textarea "Create a powershell script that wi"
type textarea "x"
type textarea "Create a powershell script that wil"
type textarea "x"
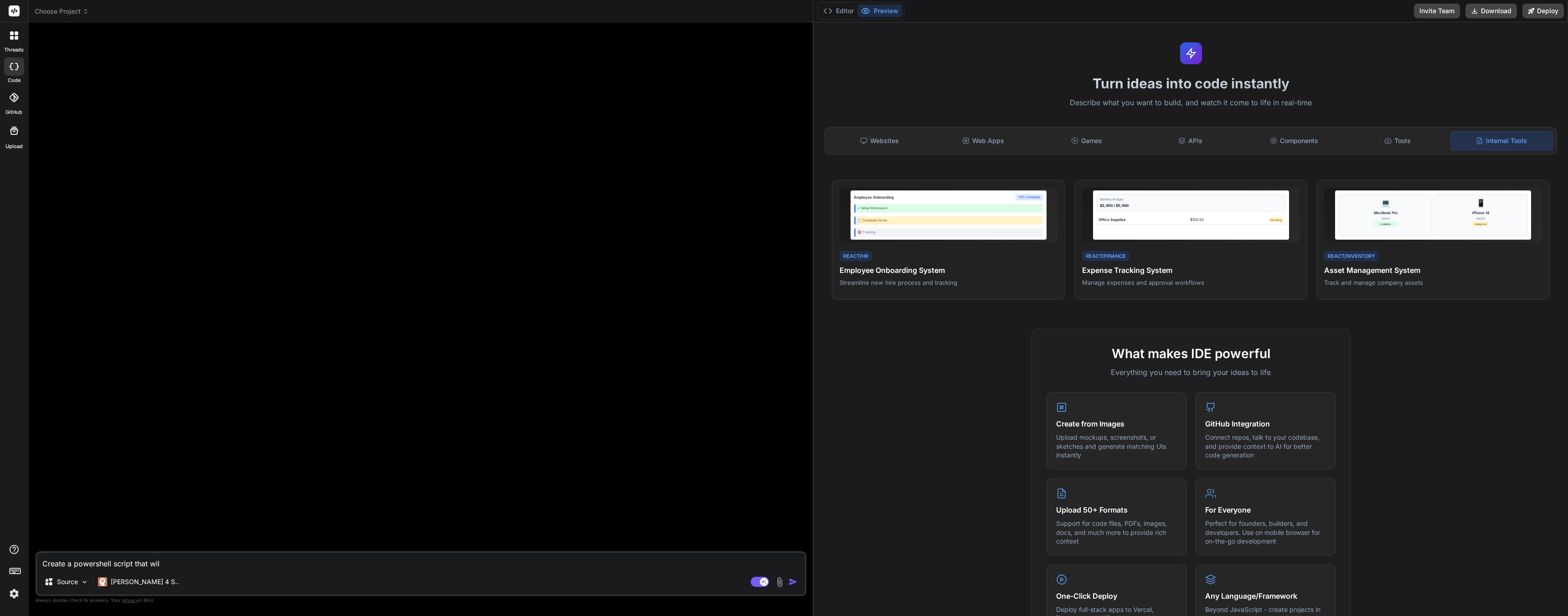
type textarea "Create a powershell script that will"
type textarea "x"
type textarea "Create a powershell script that will"
type textarea "x"
type textarea "Create a powershell script that will s"
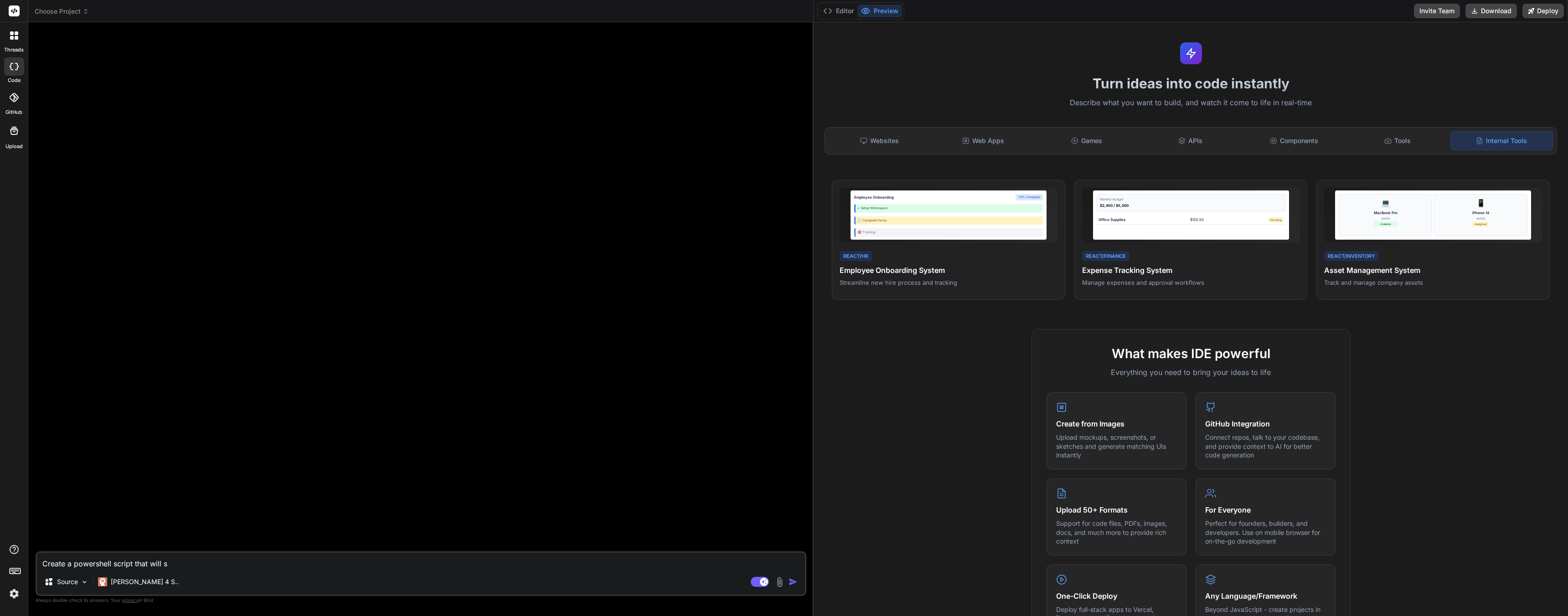
type textarea "x"
type textarea "Create a powershell script that will se"
type textarea "x"
type textarea "Create a powershell script that will sea"
type textarea "x"
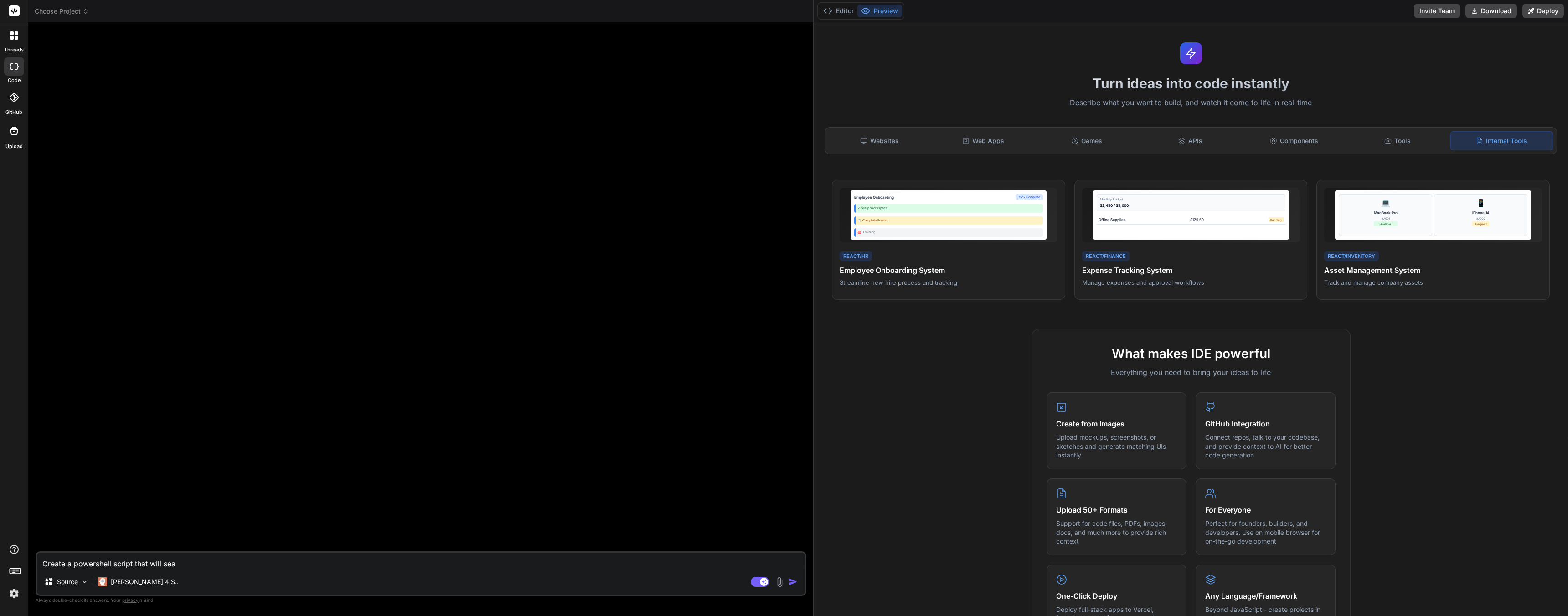
type textarea "Create a powershell script that will sear"
type textarea "x"
type textarea "Create a powershell script that will searc"
type textarea "x"
type textarea "Create a powershell script that will search"
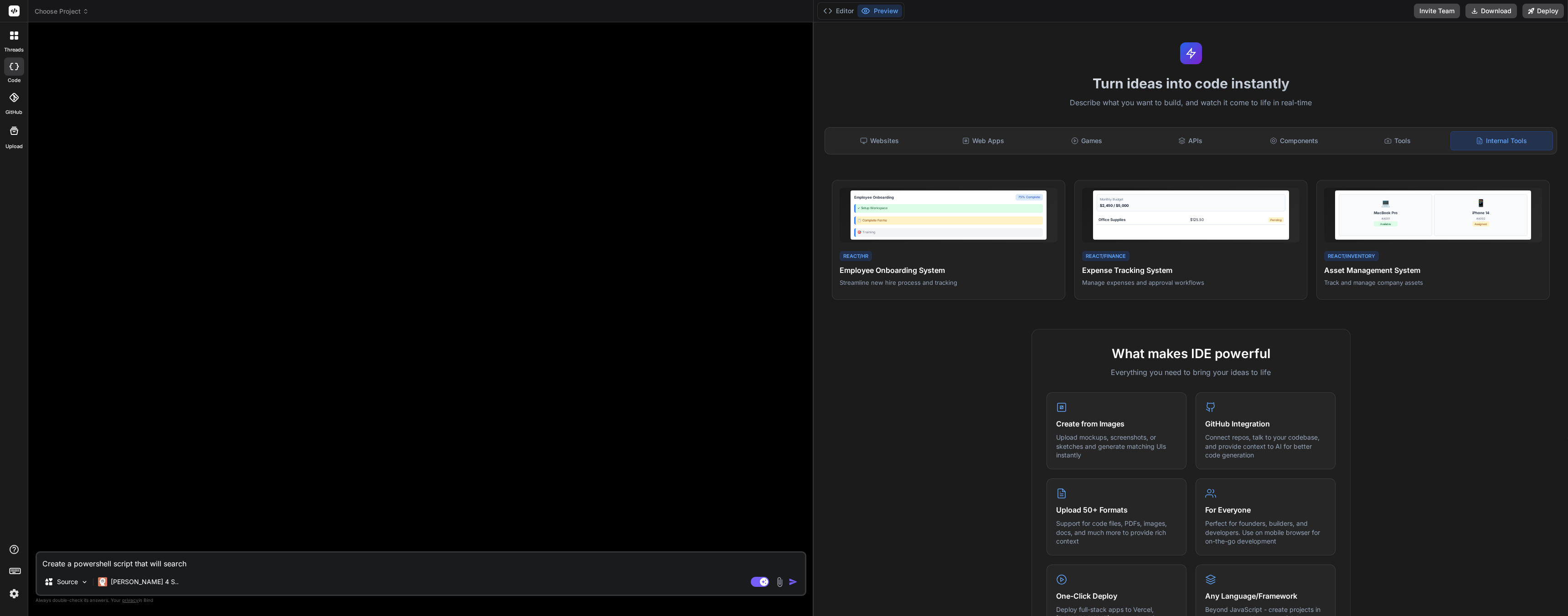
type textarea "x"
type textarea "Create a powershell script that will search"
type textarea "x"
type textarea "Create a powershell script that will search t"
type textarea "x"
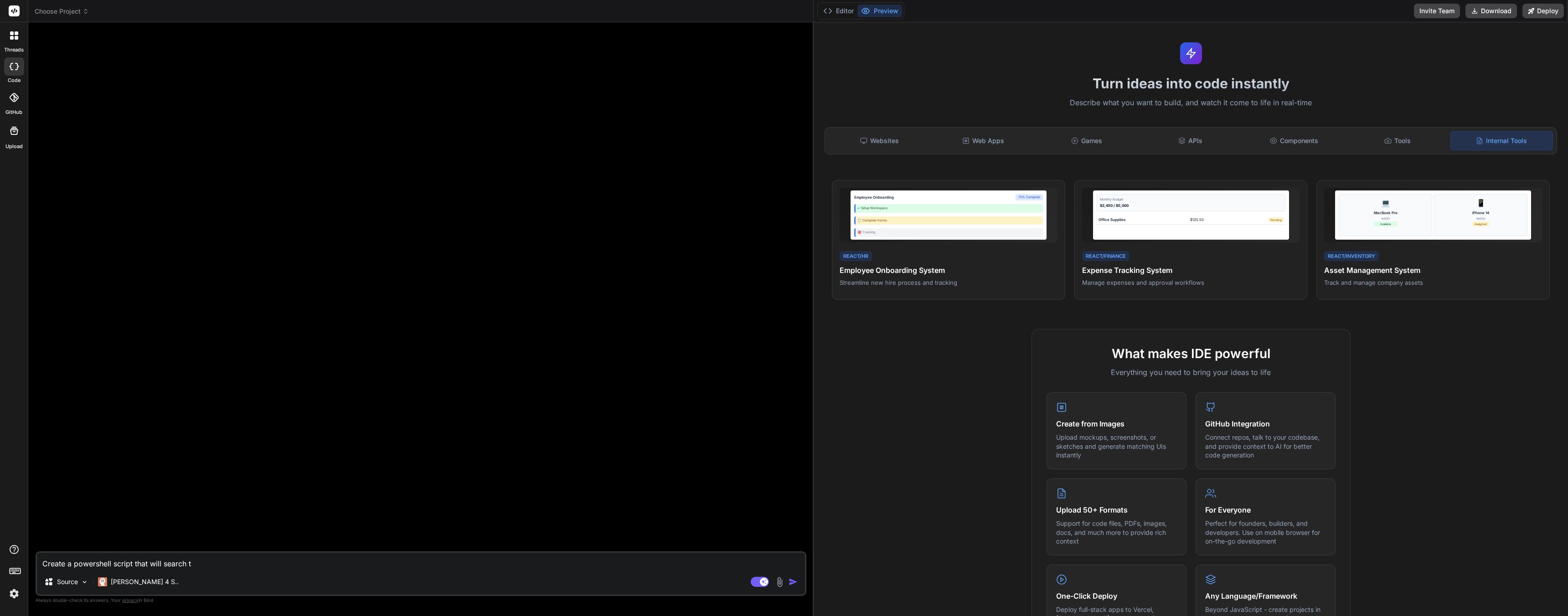
type textarea "Create a powershell script that will search th"
type textarea "x"
type textarea "Create a powershell script that will search the"
type textarea "x"
type textarea "Create a powershell script that will search the"
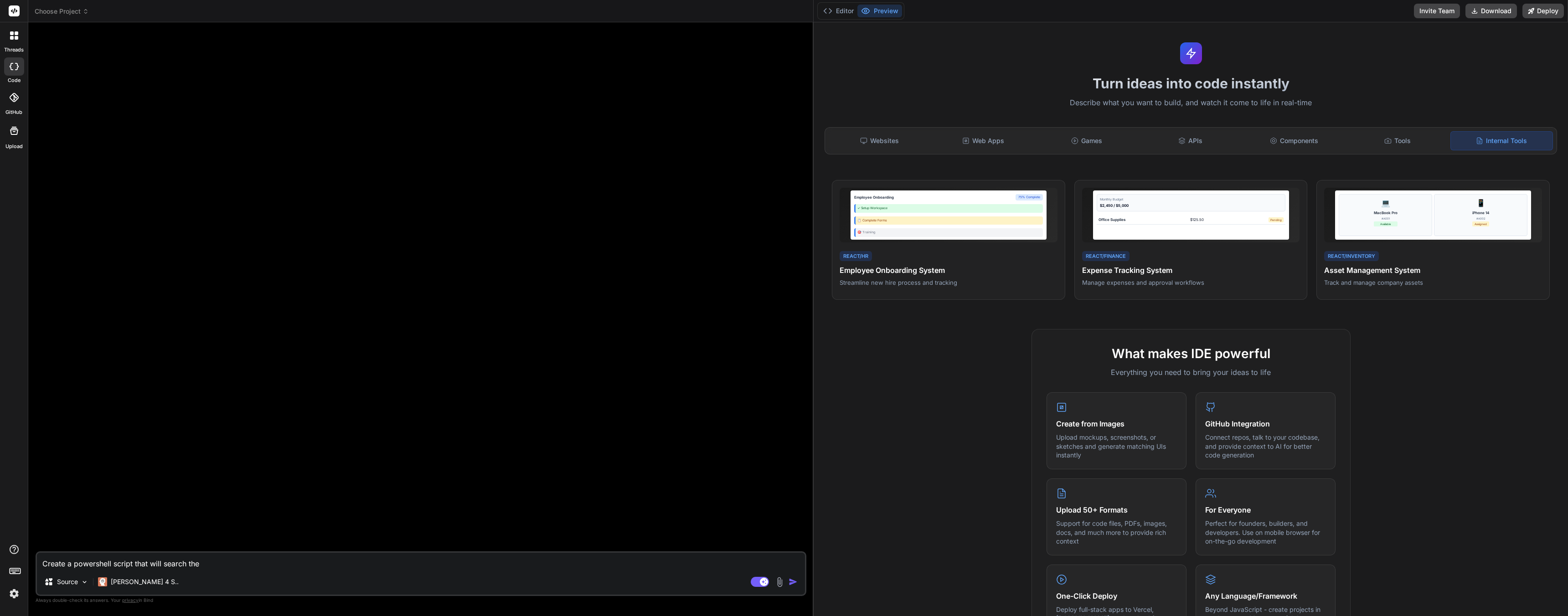
type textarea "x"
type textarea "Create a powershell script that will search the c"
type textarea "x"
type textarea "Create a powershell script that will search the cur"
type textarea "x"
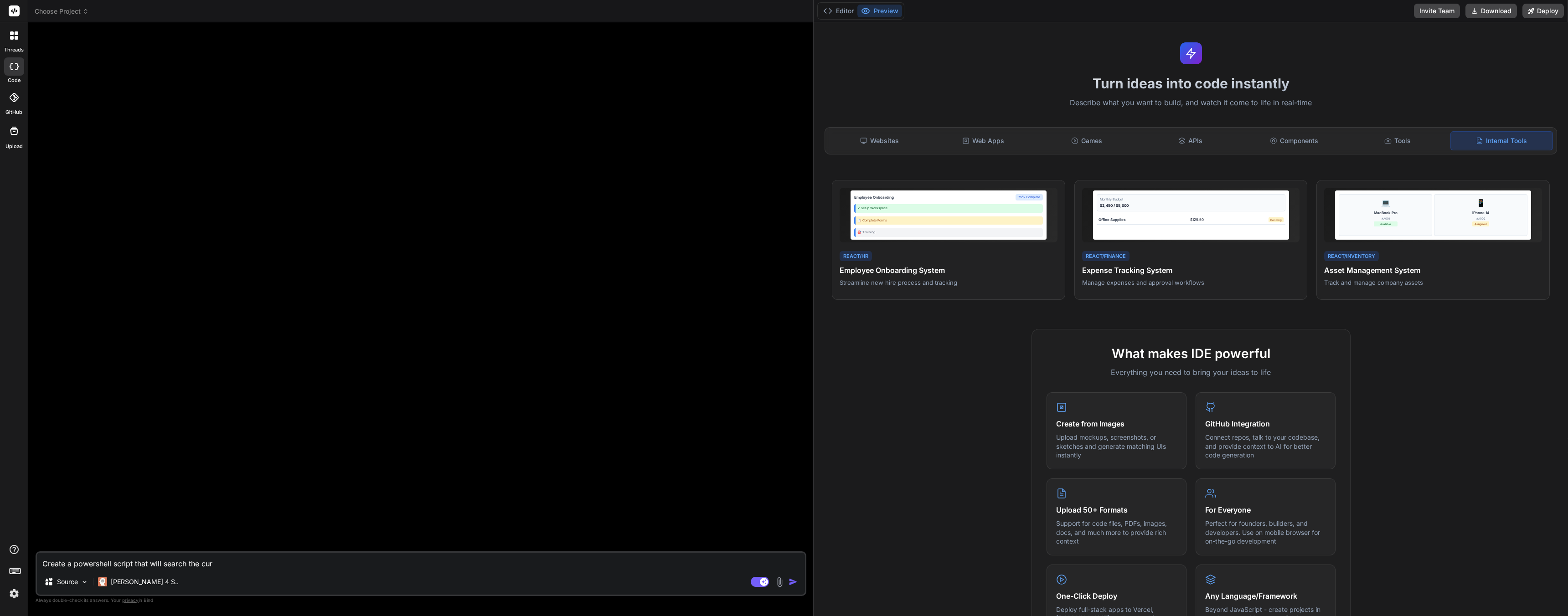
type textarea "Create a powershell script that will search the curr"
type textarea "x"
type textarea "Create a powershell script that will search the curre"
type textarea "x"
type textarea "Create a powershell script that will search the curren"
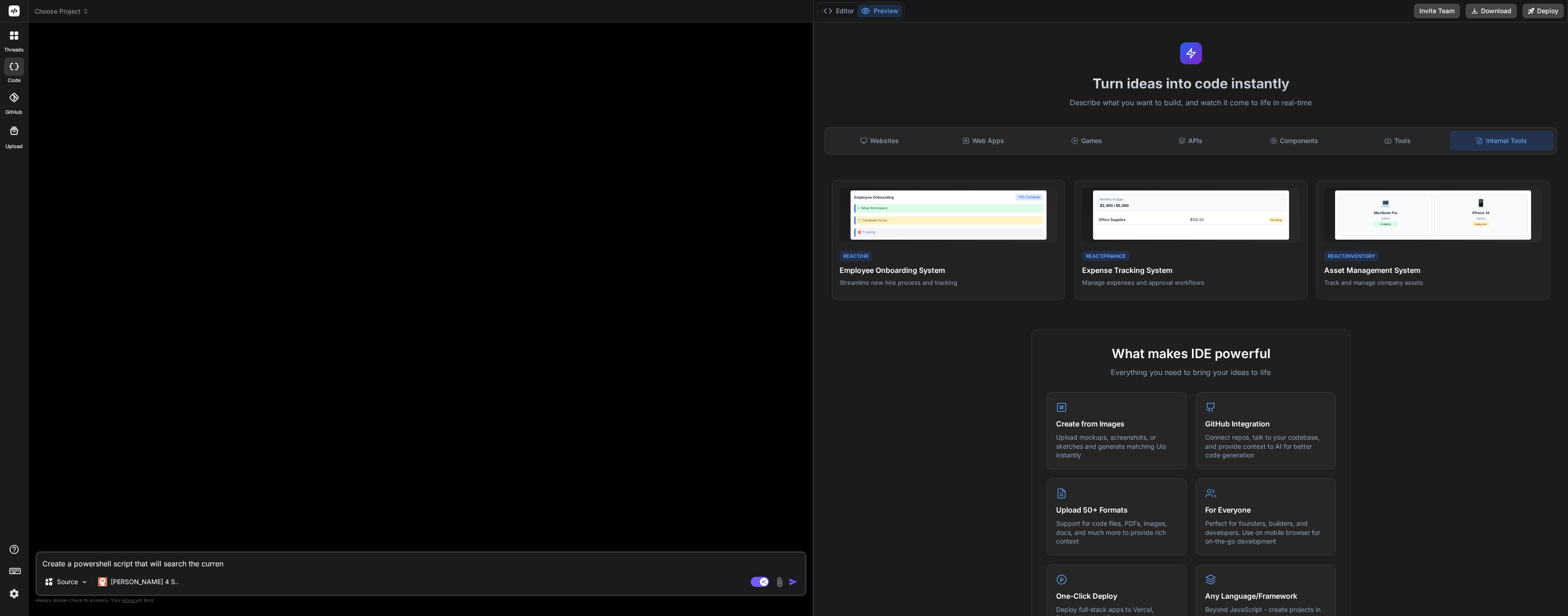
type textarea "x"
type textarea "Create a powershell script that will search the current"
type textarea "x"
type textarea "Create a powershell script that will search the current"
type textarea "x"
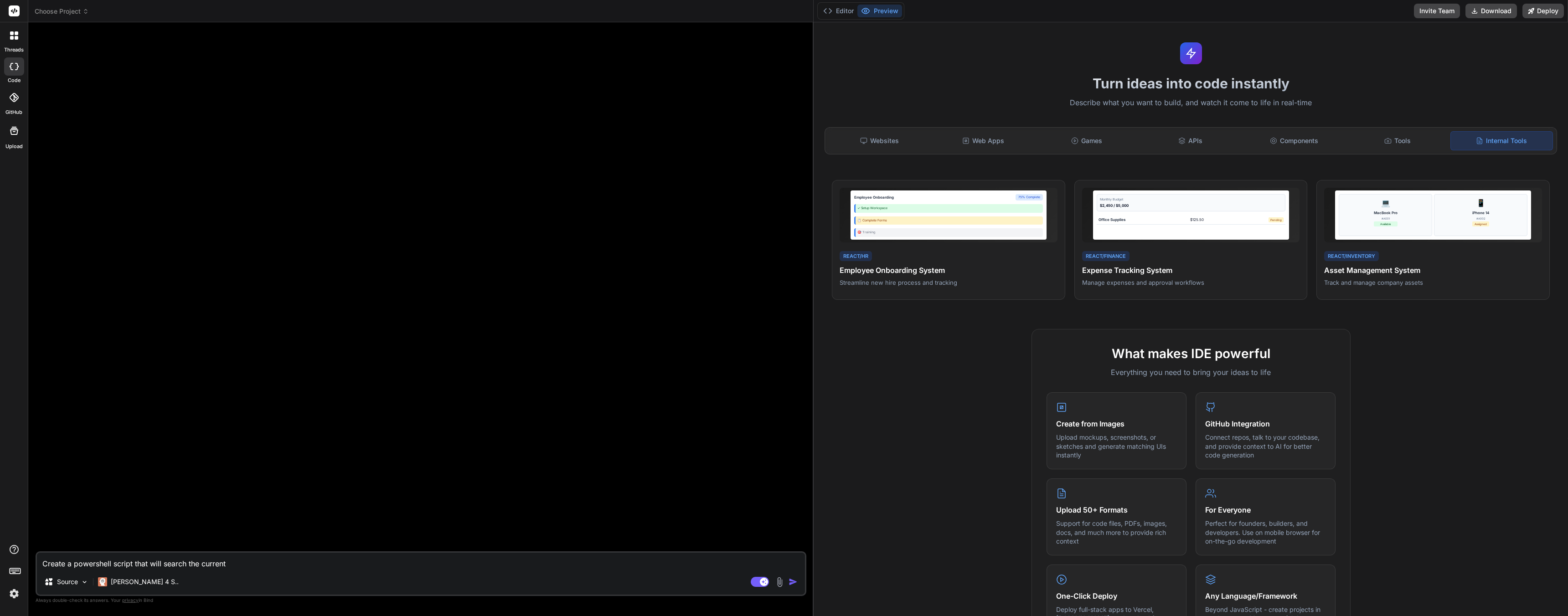
type textarea "Create a powershell script that will search the current"
type textarea "x"
type textarea "Create a powershell script that will search the curren"
type textarea "x"
type textarea "Create a powershell script that will search the curre"
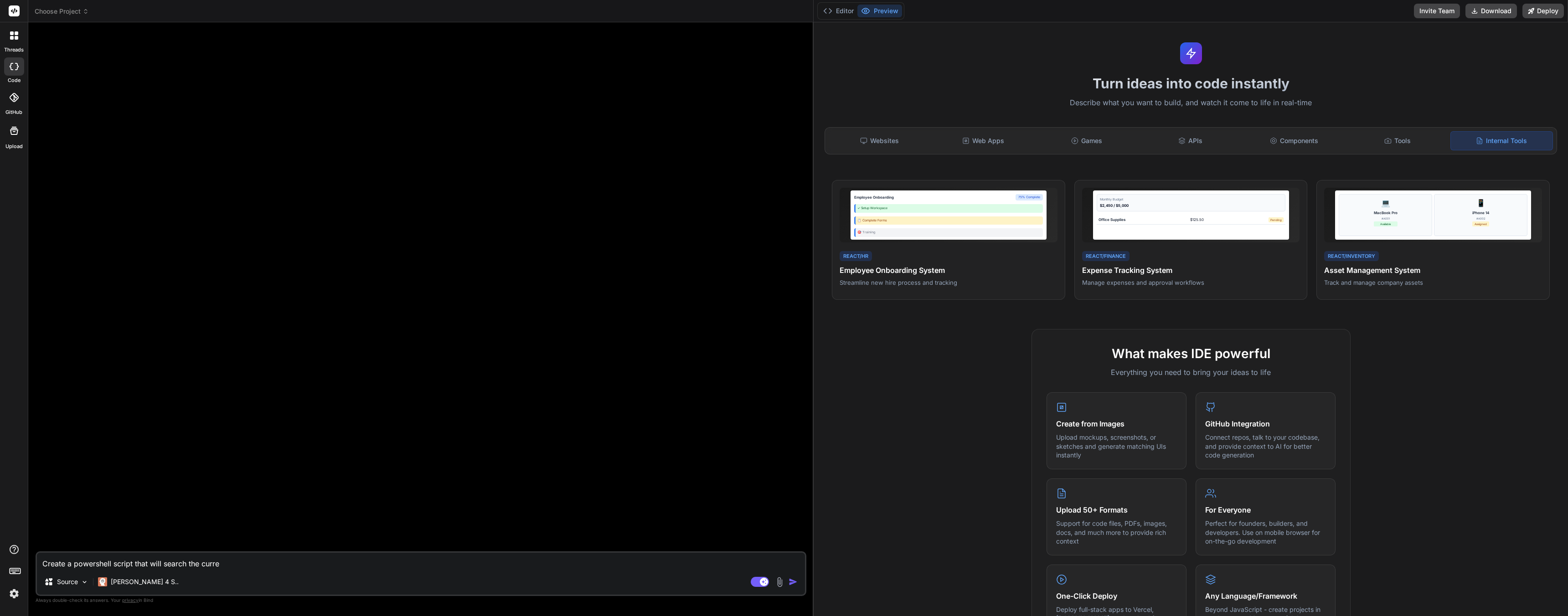
type textarea "x"
type textarea "Create a powershell script that will search the curr"
type textarea "x"
type textarea "Create a powershell script that will search the cur"
type textarea "x"
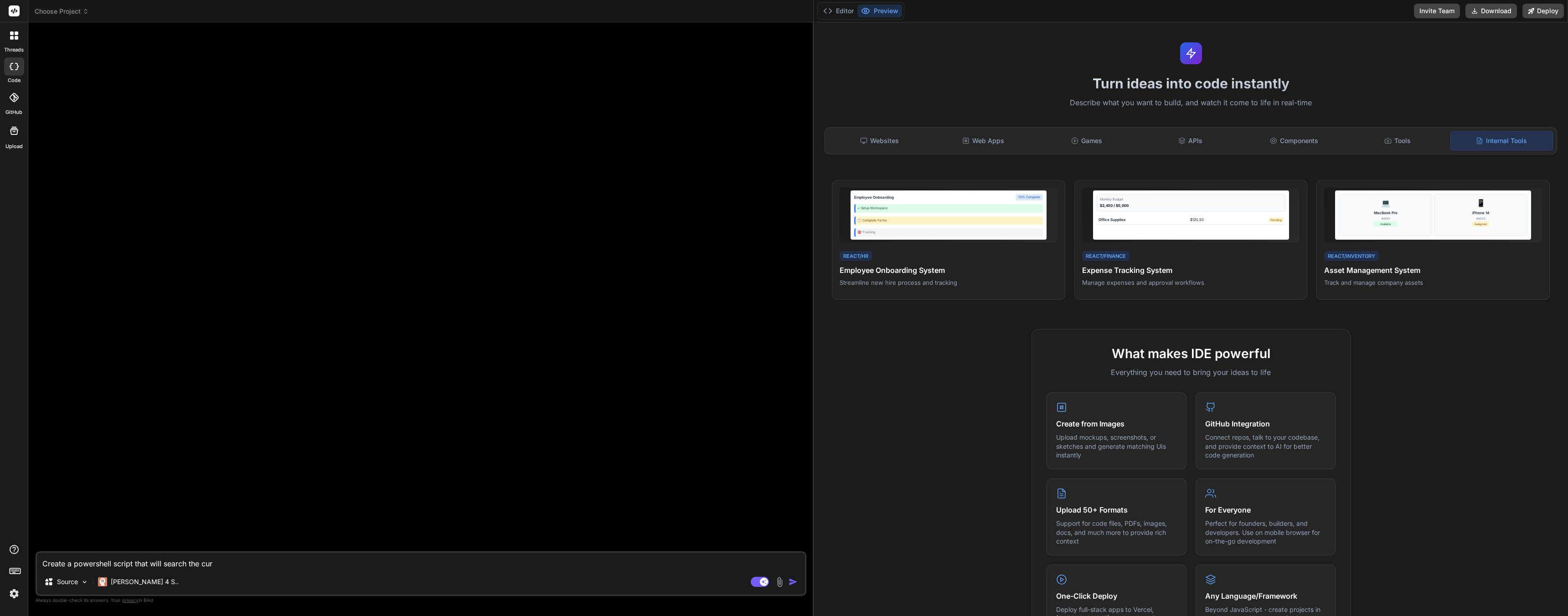
type textarea "Create a powershell script that will search the cu"
type textarea "x"
type textarea "Create a powershell script that will search the c"
type textarea "x"
type textarea "Create a powershell script that will search the"
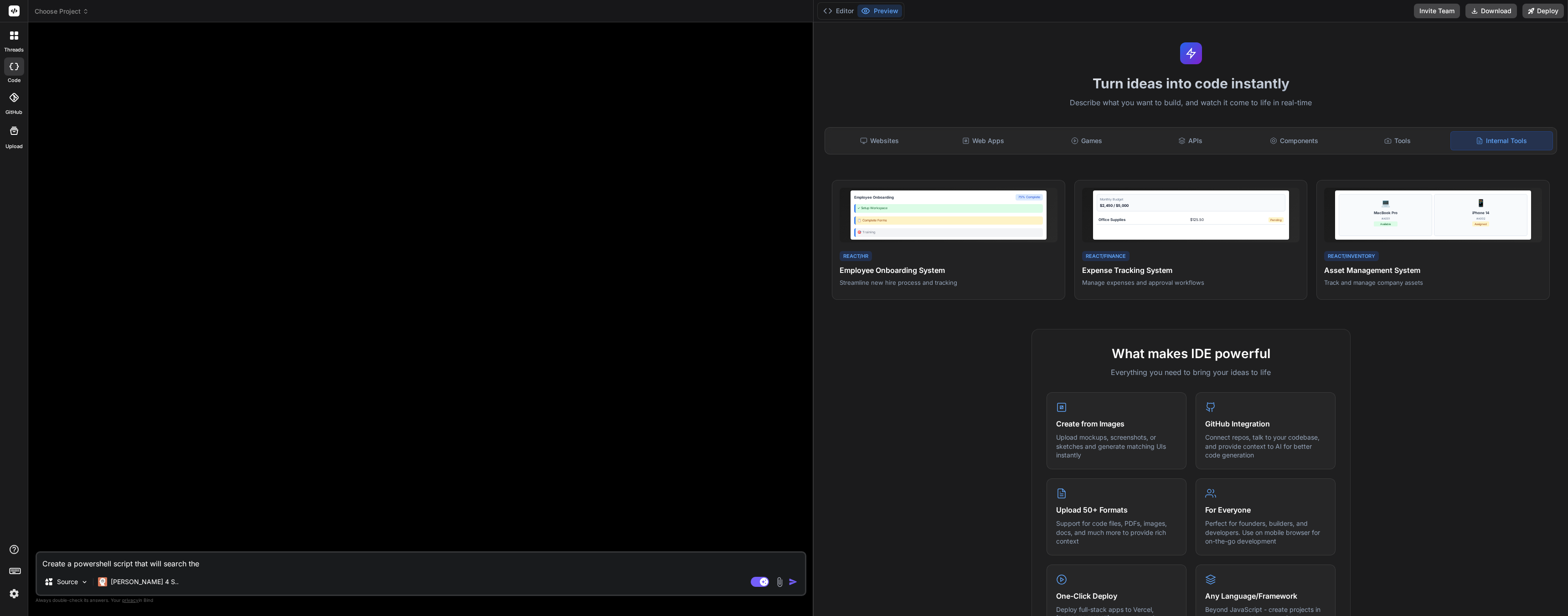
type textarea "x"
type textarea "Create a powershell script that will search the f"
type textarea "x"
type textarea "Create a powershell script that will search the fo"
type textarea "x"
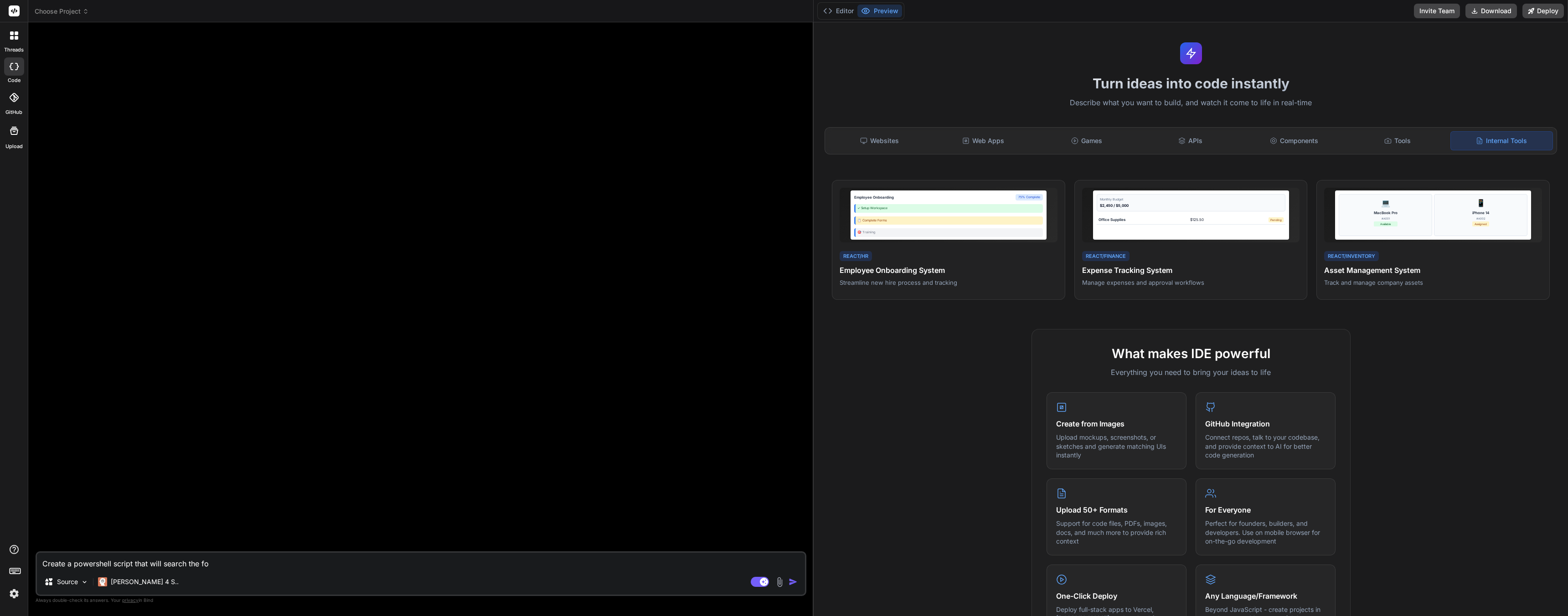
type textarea "Create a powershell script that will search the fol"
type textarea "x"
type textarea "Create a powershell script that will search the fold"
type textarea "x"
type textarea "Create a powershell script that will search the folde"
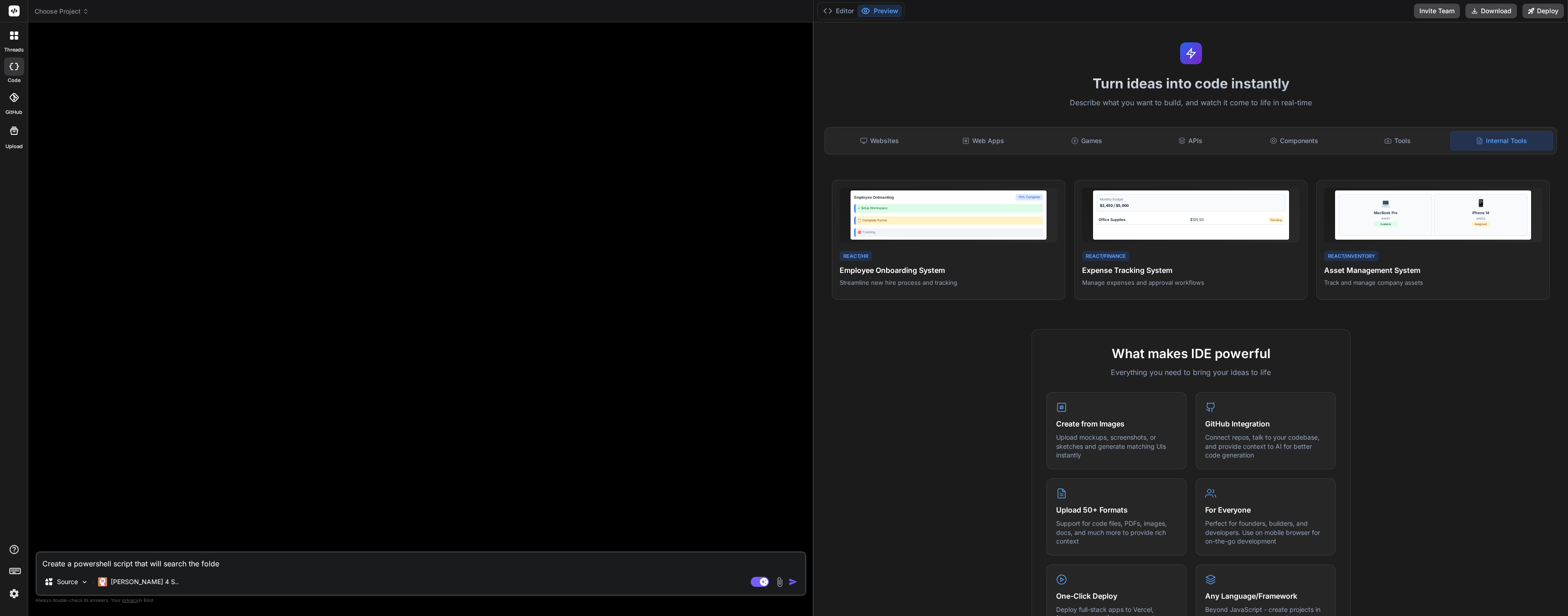
type textarea "x"
type textarea "Create a powershell script that will search the folder"
type textarea "x"
type textarea "Create a powershell script that will search the folders"
type textarea "x"
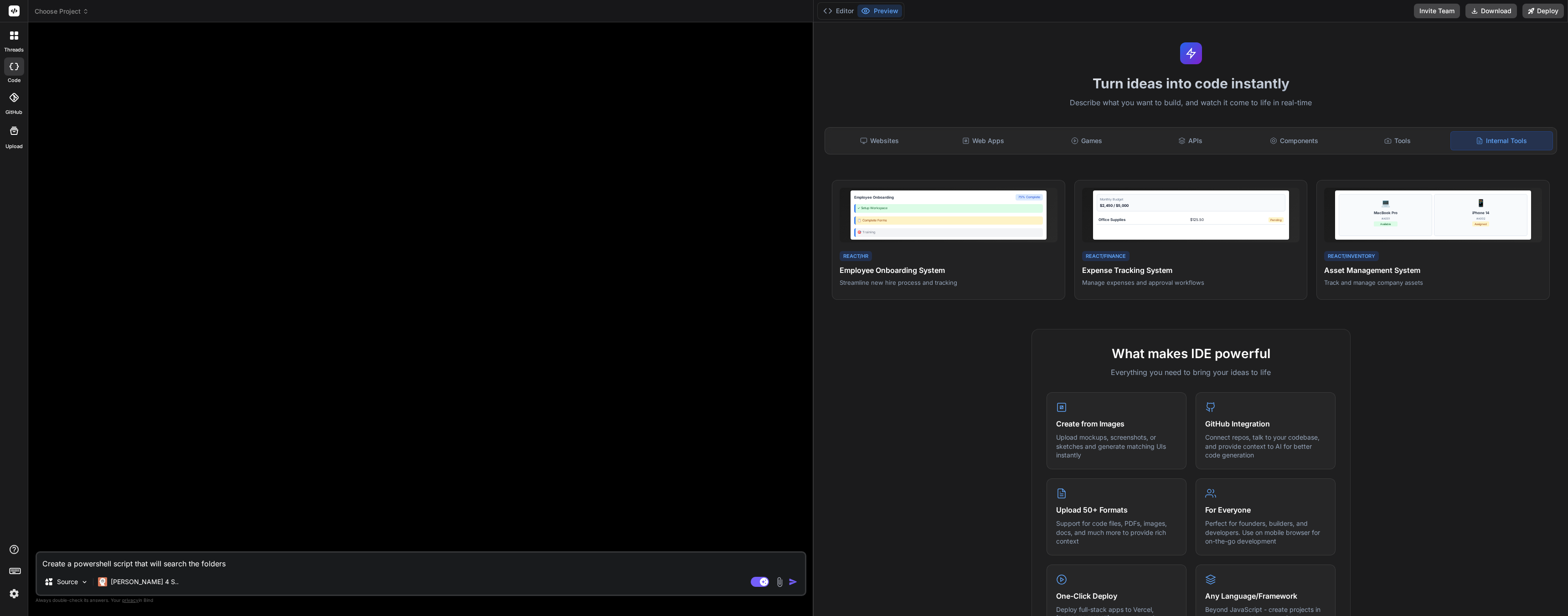
type textarea "Create a powershell script that will search the folders"
type textarea "x"
type textarea "Create a powershell script that will search the folders i"
type textarea "x"
type textarea "Create a powershell script that will search the folders in"
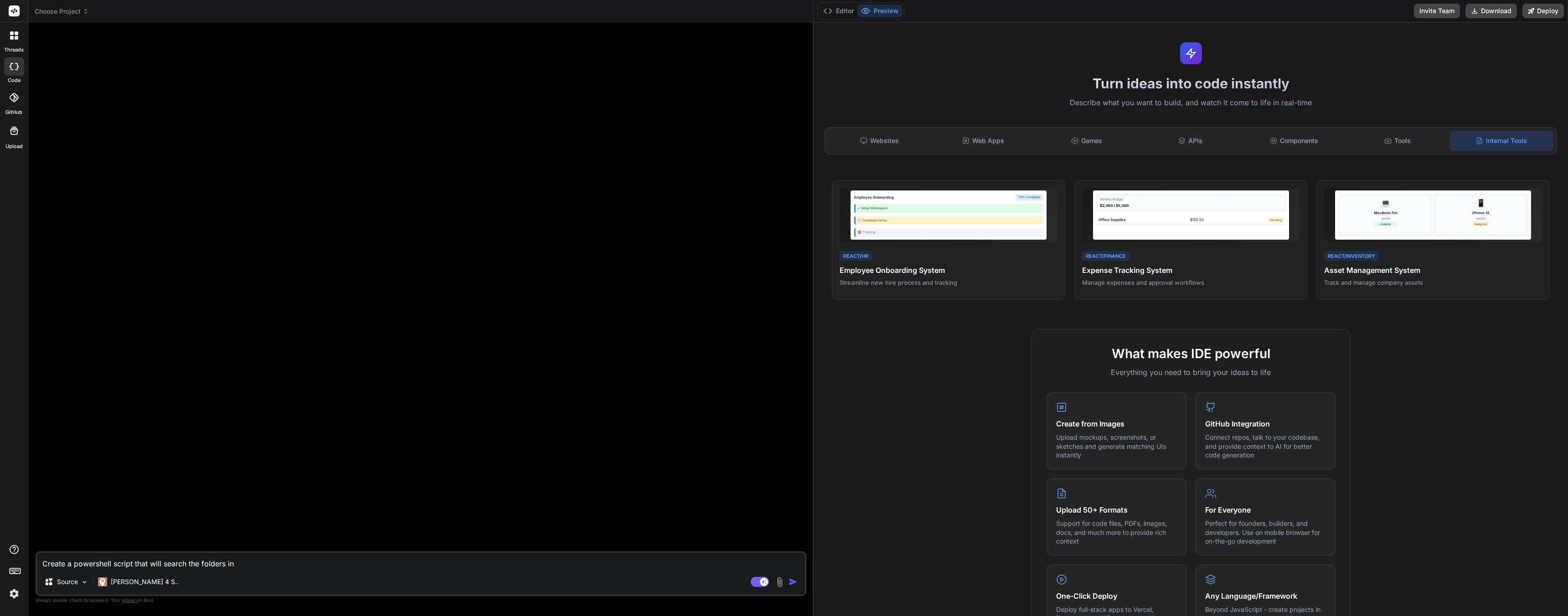
type textarea "x"
type textarea "Create a powershell script that will search the folders in"
type textarea "x"
type textarea "Create a powershell script that will search the folders in t"
type textarea "x"
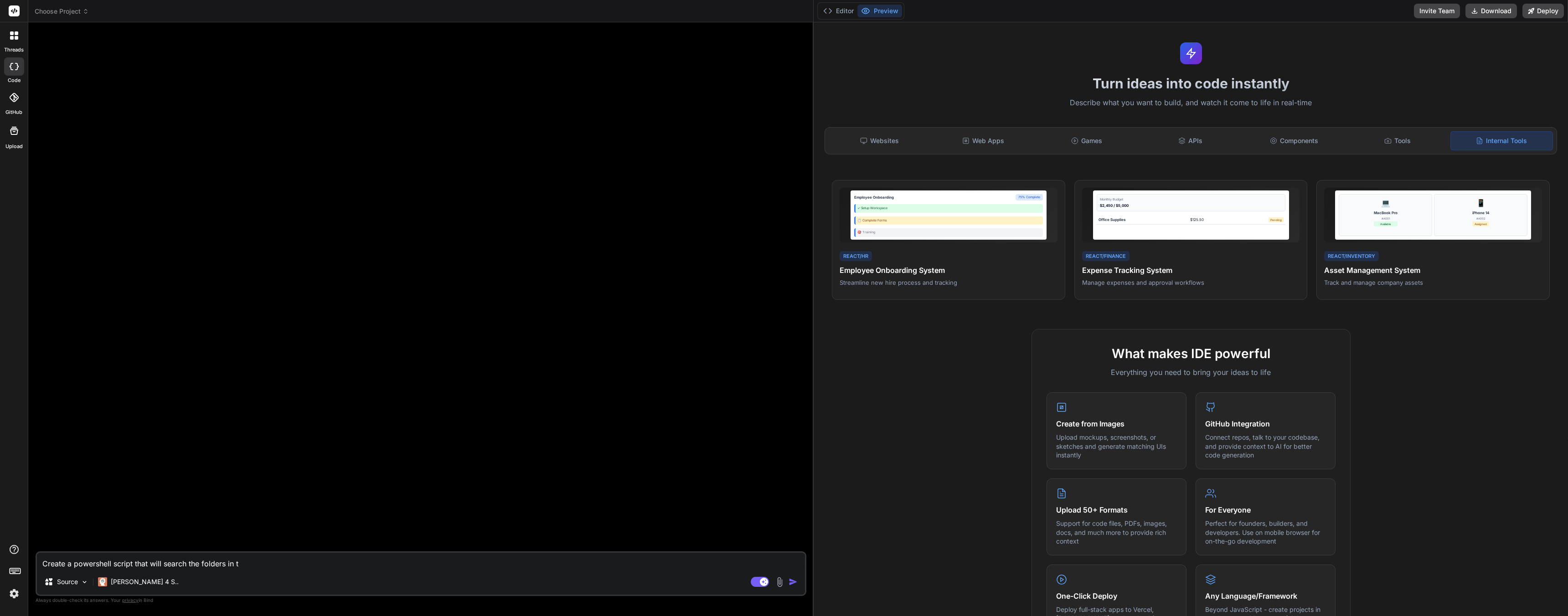
type textarea "Create a powershell script that will search the folders in th"
type textarea "x"
type textarea "Create a powershell script that will search the folders in the"
type textarea "x"
type textarea "Create a powershell script that will search the folders in the"
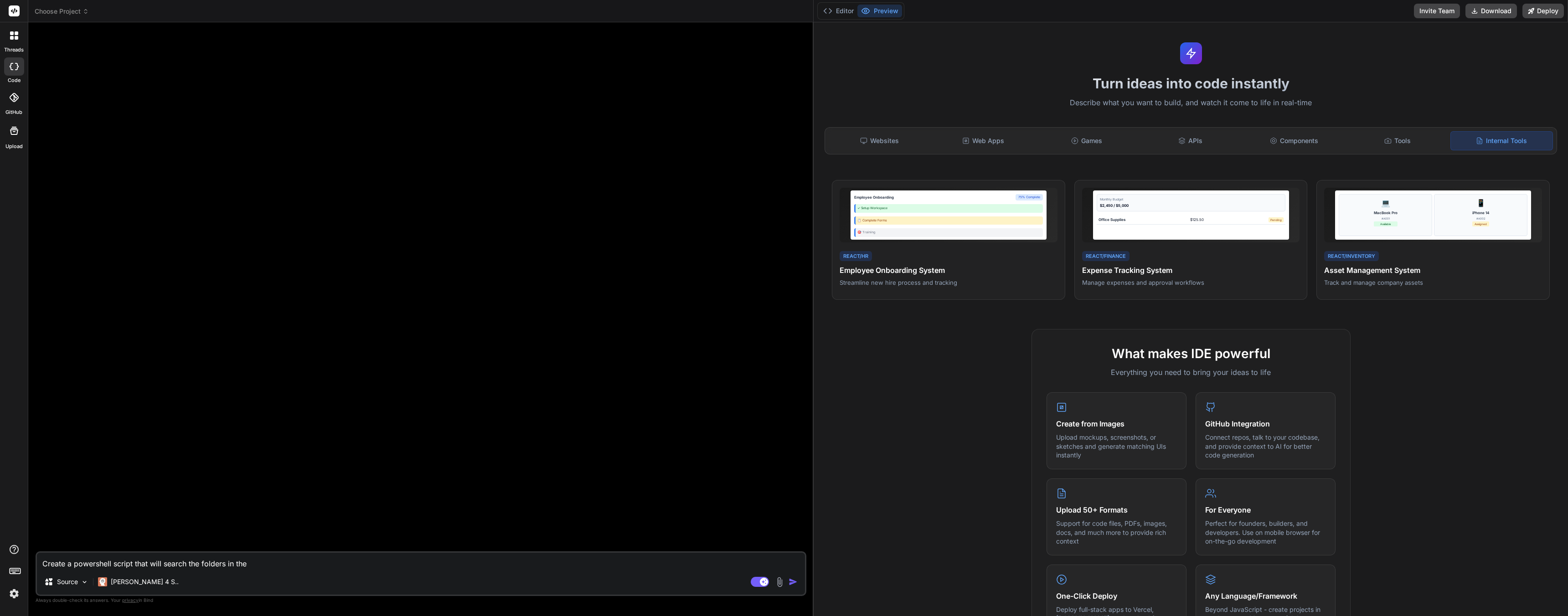
type textarea "x"
type textarea "Create a powershell script that will search the folders in the c"
type textarea "x"
type textarea "Create a powershell script that will search the folders in the cur"
type textarea "x"
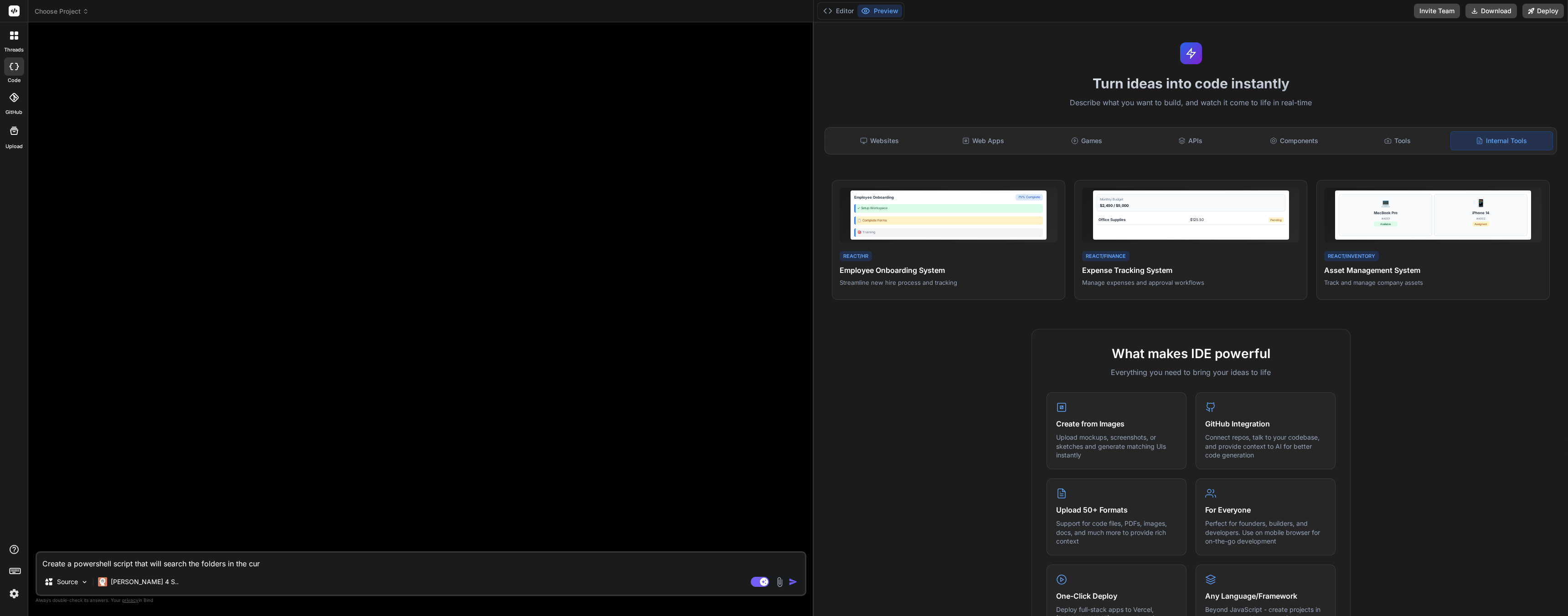
type textarea "Create a powershell script that will search the folders in the curr"
type textarea "x"
type textarea "Create a powershell script that will search the folders in the curre"
type textarea "x"
type textarea "Create a powershell script that will search the folders in the curren"
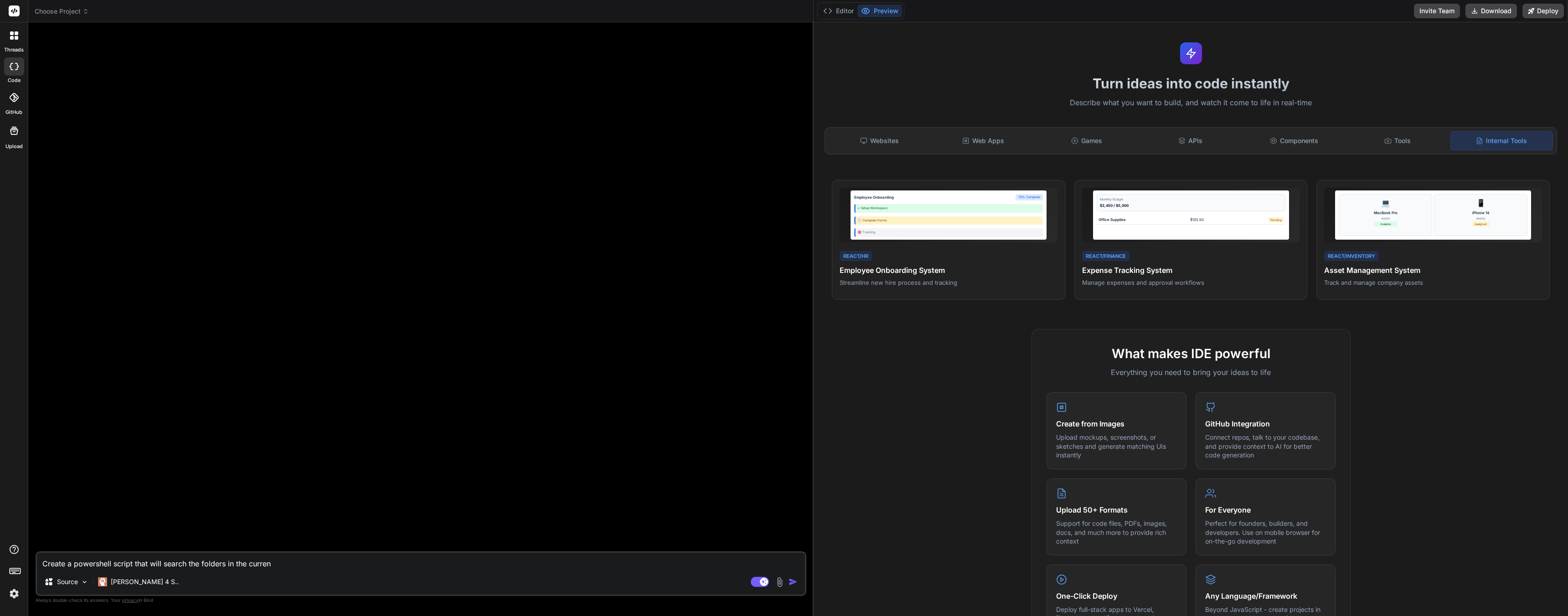
type textarea "x"
type textarea "Create a powershell script that will search the folders in the current"
type textarea "x"
type textarea "Create a powershell script that will search the folders in the current"
type textarea "x"
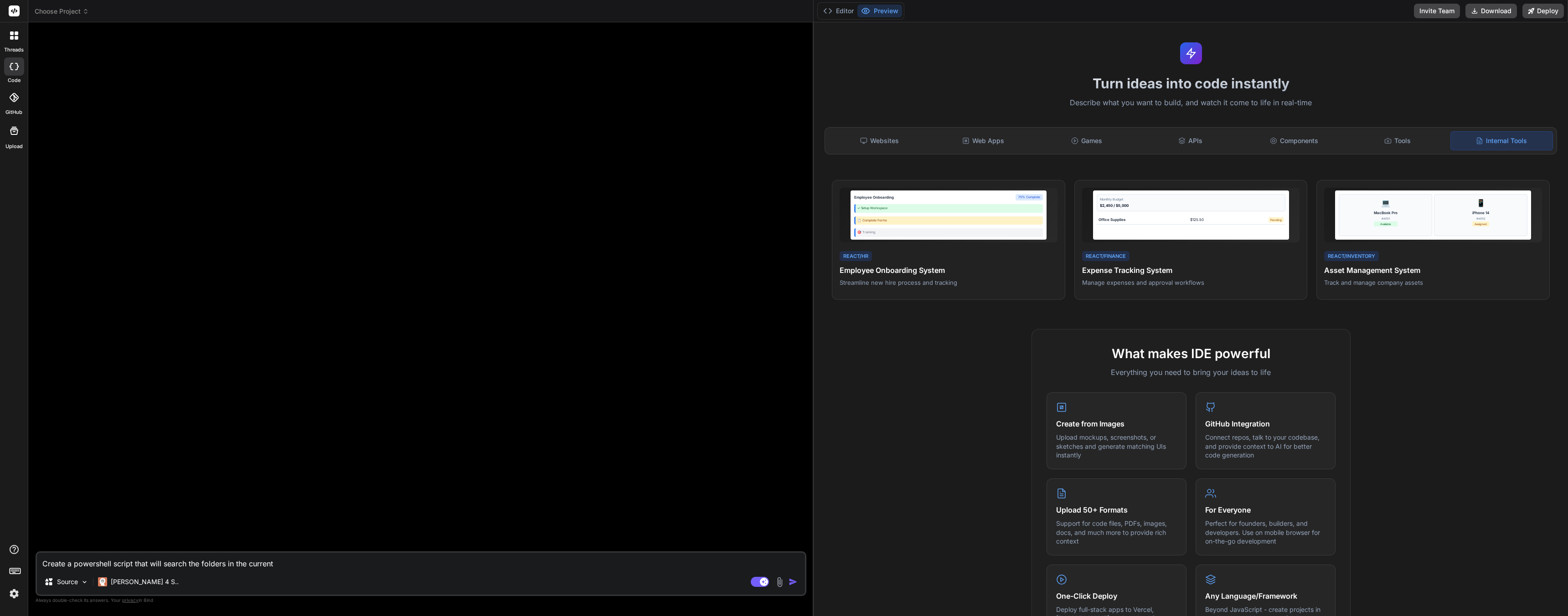
type textarea "Create a powershell script that will search the folders in the current d"
type textarea "x"
type textarea "Create a powershell script that will search the folders in the current di"
type textarea "x"
type textarea "Create a powershell script that will search the folders in the current dir"
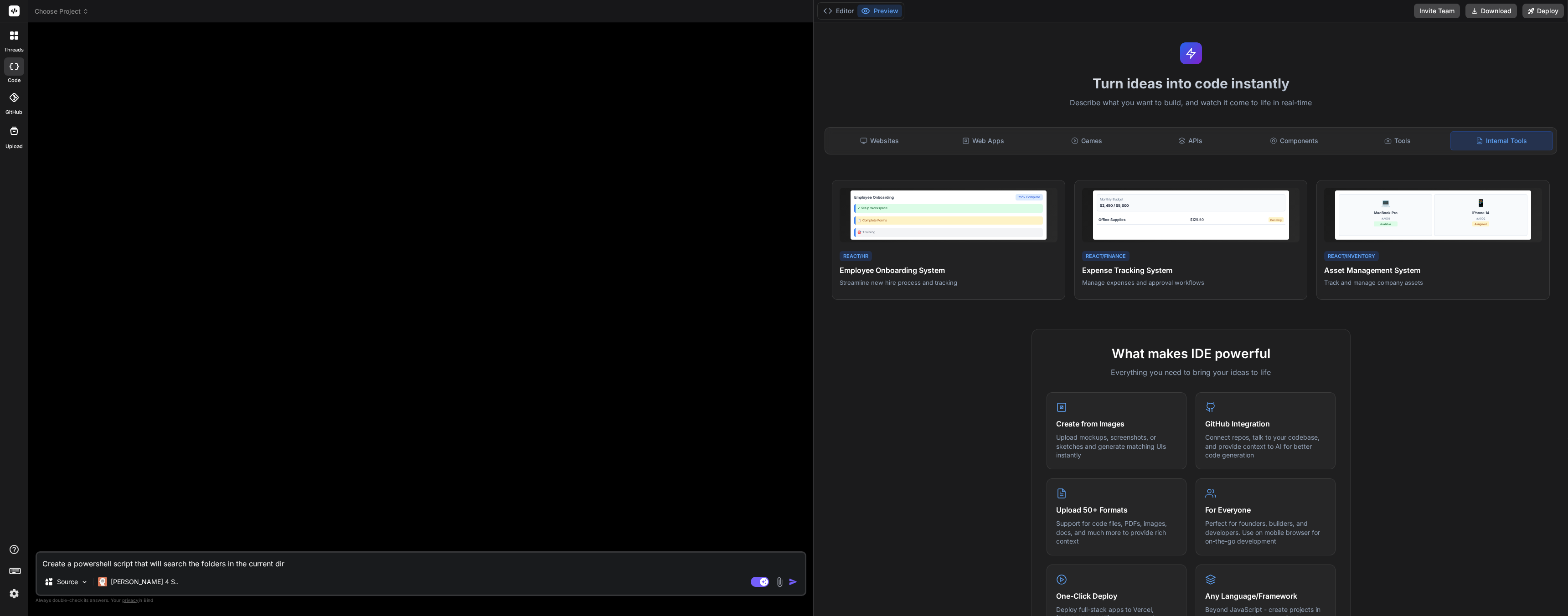
type textarea "x"
type textarea "Create a powershell script that will search the folders in the current dire"
type textarea "x"
type textarea "Create a powershell script that will search the folders in the current direc"
type textarea "x"
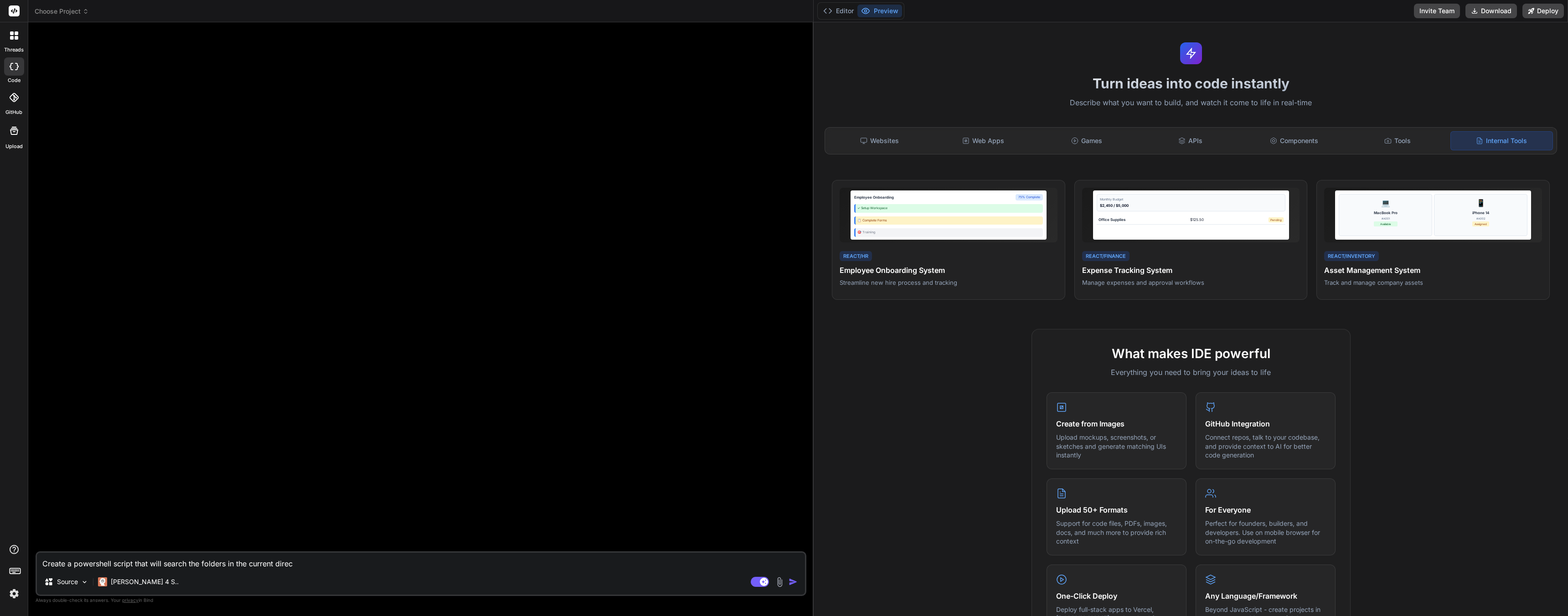
type textarea "Create a powershell script that will search the folders in the current direct"
type textarea "x"
type textarea "Create a powershell script that will search the folders in the current directo"
type textarea "x"
type textarea "Create a powershell script that will search the folders in the current director"
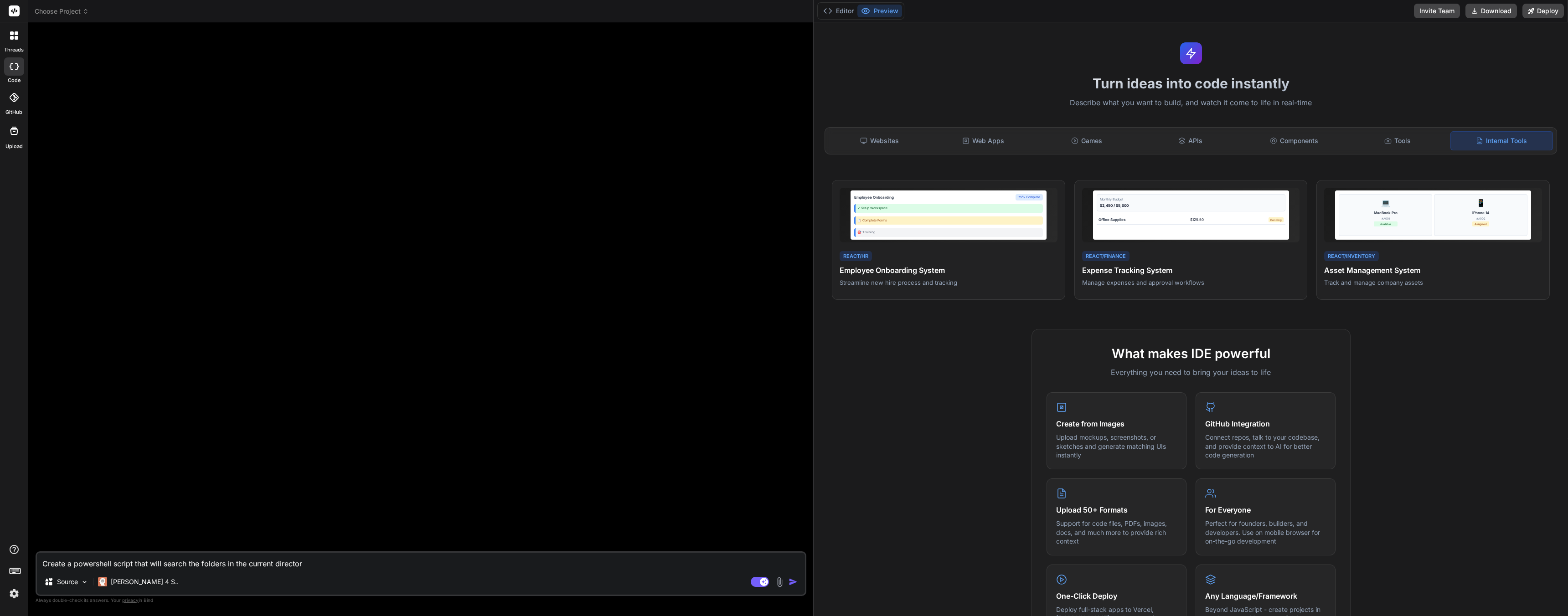
type textarea "x"
type textarea "Create a powershell script that will search the folders in the current directory"
type textarea "x"
type textarea "Create a powershell script that will search the folders in the current director…"
type textarea "x"
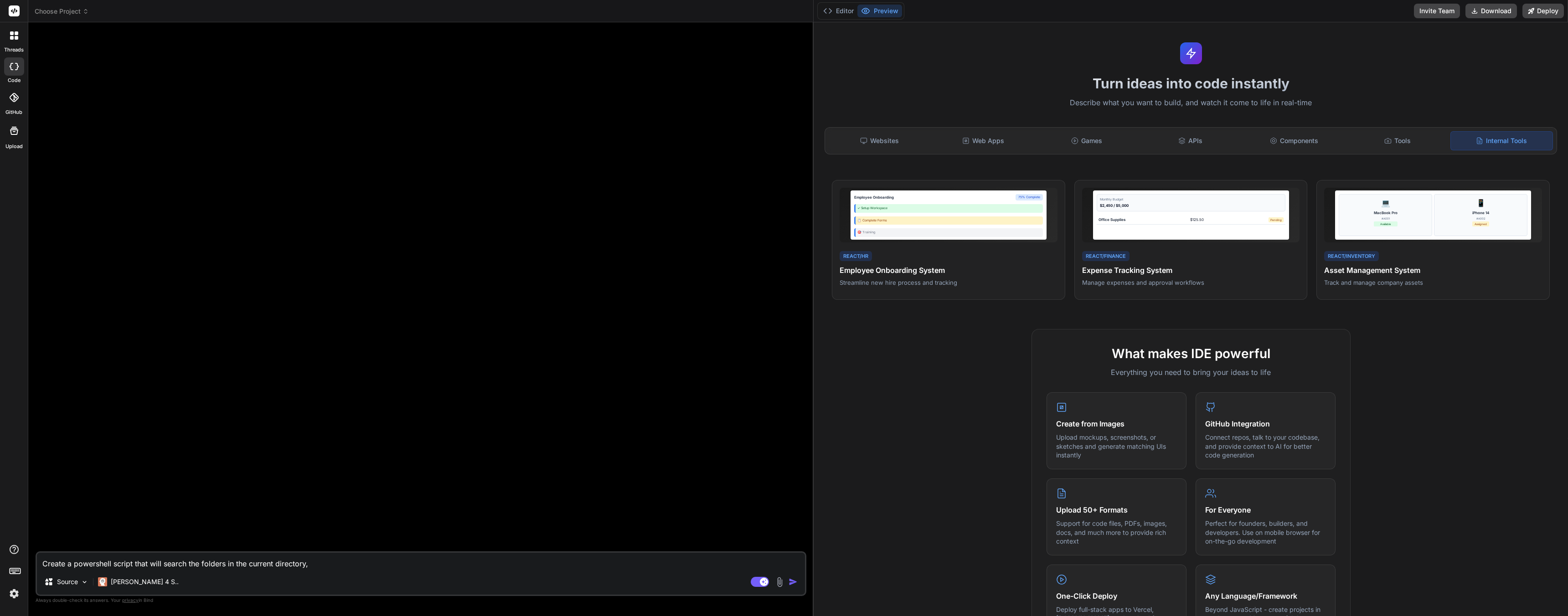
type textarea "Create a powershell script that will search the folders in the current director…"
type textarea "x"
type textarea "Create a powershell script that will search the folders in the current director…"
type textarea "x"
type textarea "Create a powershell script that will search the folders in the current director…"
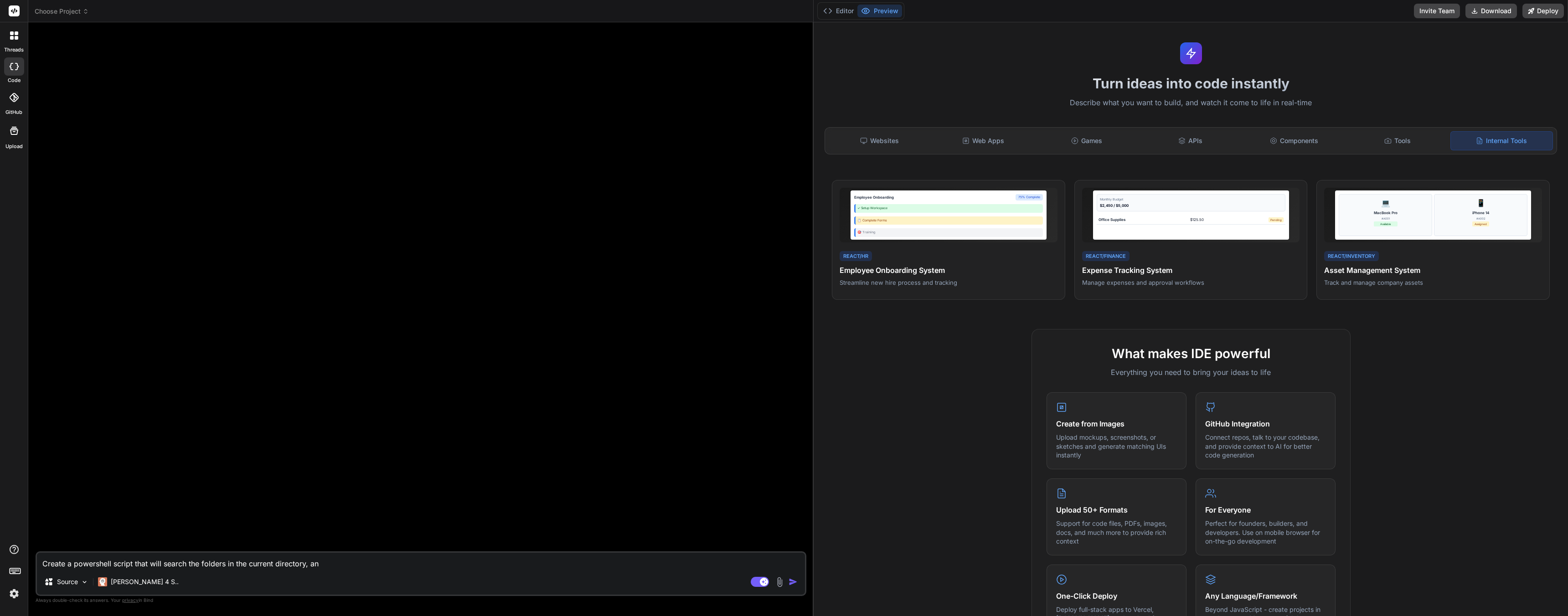
type textarea "x"
type textarea "Create a powershell script that will search the folders in the current director…"
type textarea "x"
type textarea "Create a powershell script that will search the folders in the current director…"
click at [528, 565] on textarea "Create a powershell script that will search the folders in the current director…" at bounding box center [421, 561] width 768 height 16
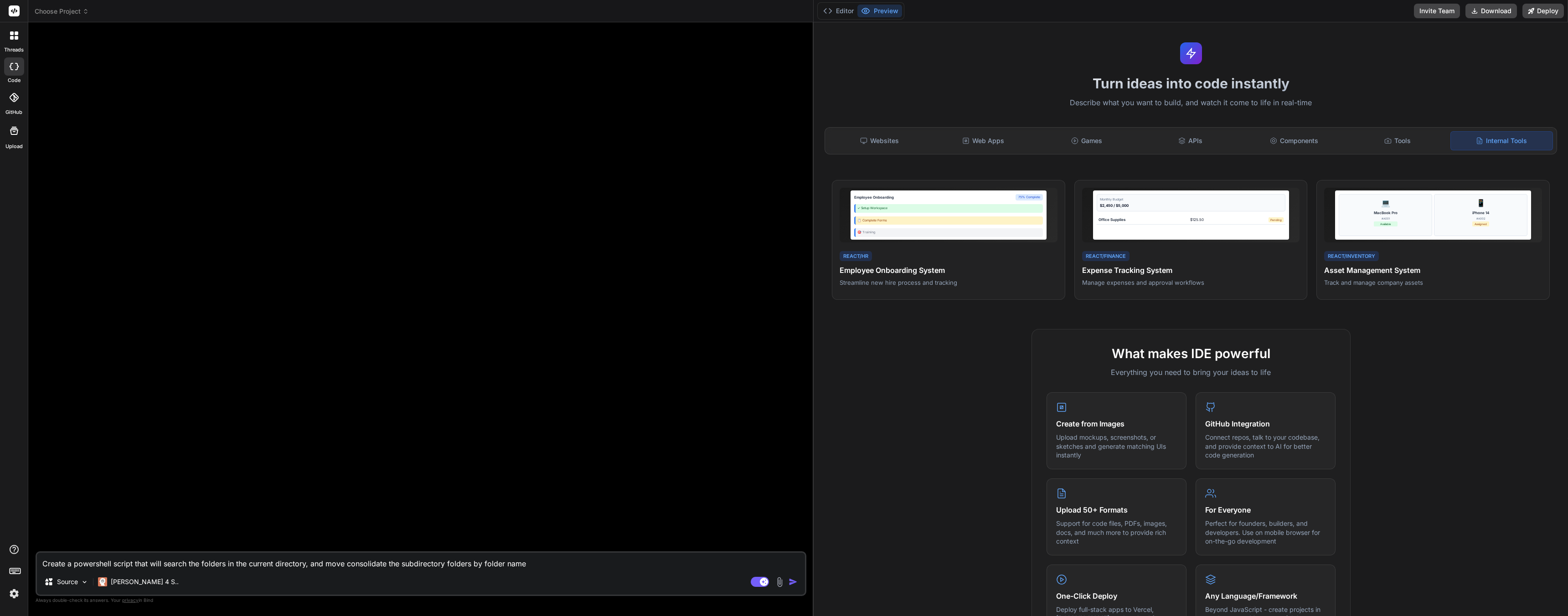
click at [390, 565] on textarea "Create a powershell script that will search the folders in the current director…" at bounding box center [421, 561] width 768 height 16
click at [542, 566] on textarea "Create a powershell script that will search the folders in the current director…" at bounding box center [421, 561] width 768 height 16
click at [334, 563] on textarea "Create a powershell script that will search the folders in the current director…" at bounding box center [421, 561] width 768 height 16
click at [458, 563] on textarea "Create a powershell script that will search the folders in the current director…" at bounding box center [421, 561] width 768 height 16
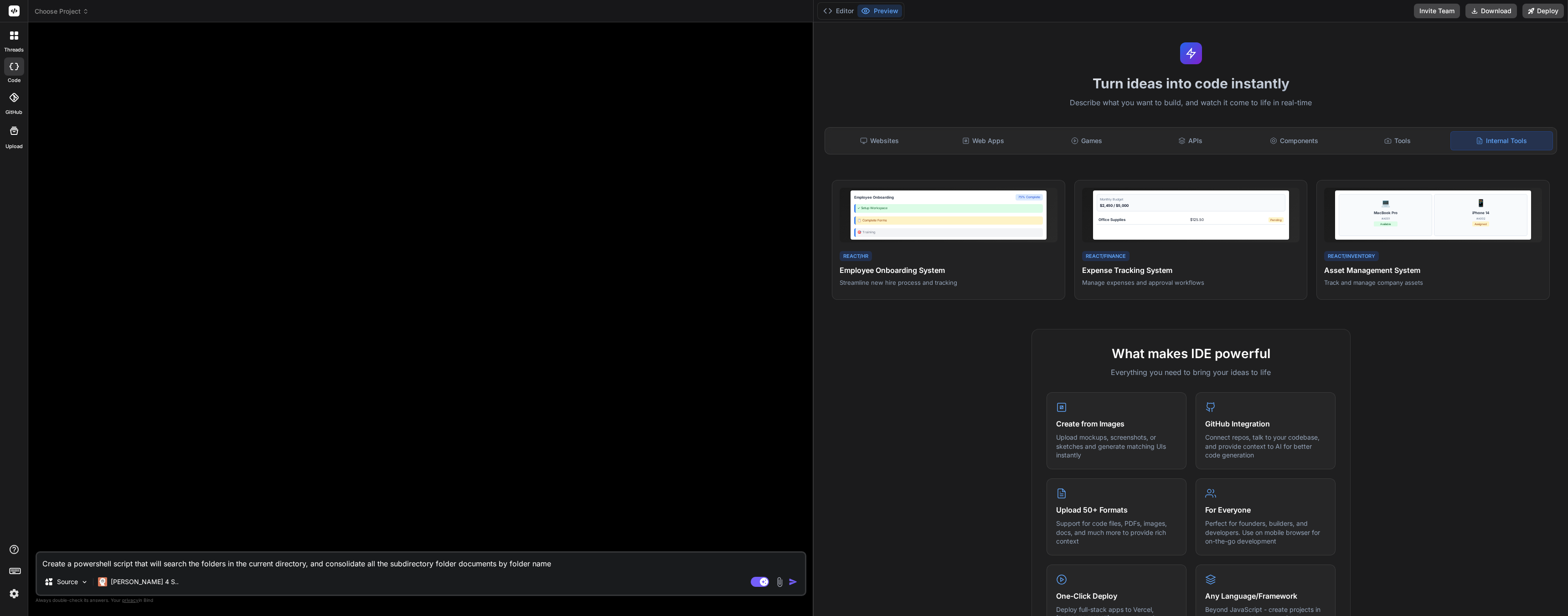
click at [564, 569] on div "Create a powershell script that will search the folders in the current director…" at bounding box center [420, 574] width 771 height 45
click at [565, 565] on textarea "Create a powershell script that will search the folders in the current director…" at bounding box center [421, 561] width 768 height 16
